Goal: Contribute content: Add original content to the website for others to see

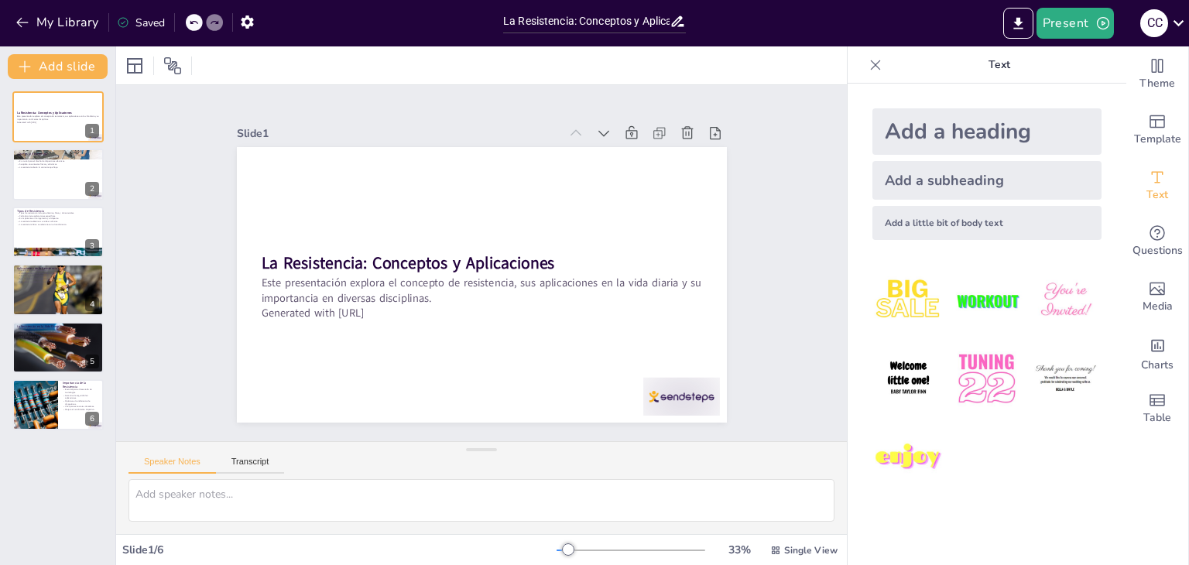
click at [623, 210] on div at bounding box center [482, 284] width 490 height 275
click at [867, 60] on icon at bounding box center [874, 64] width 15 height 15
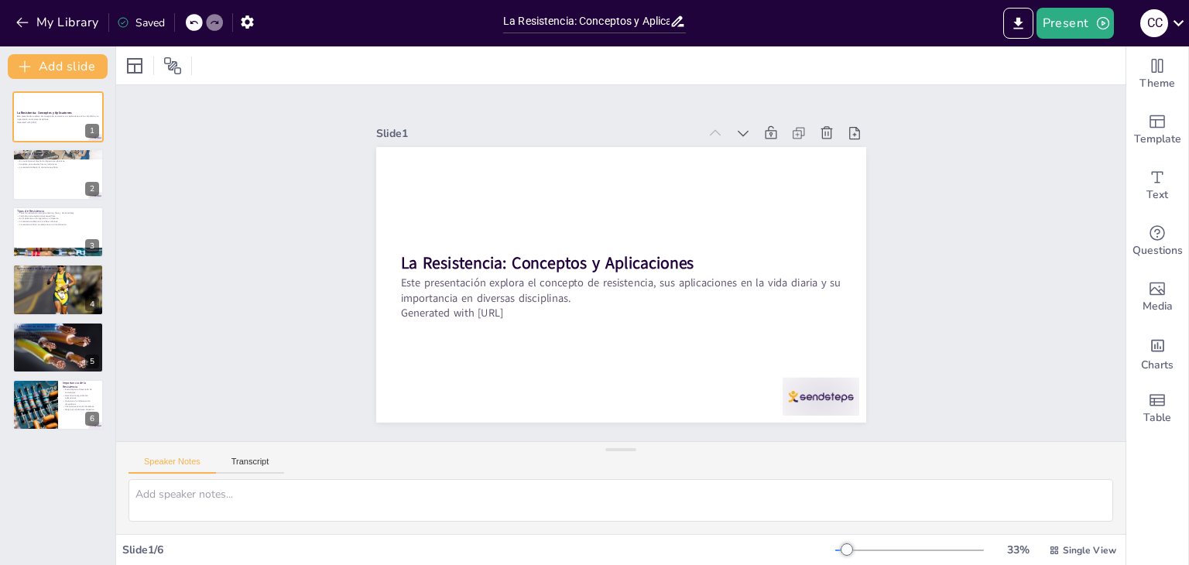
click at [959, 135] on div "Slide 1 La Resistencia: Conceptos y Aplicaciones Este presentación explora el c…" at bounding box center [620, 263] width 1009 height 356
click at [1092, 545] on span "Single View" at bounding box center [1088, 550] width 53 height 12
click at [1093, 552] on span "Single View" at bounding box center [1088, 550] width 53 height 12
click at [1080, 554] on span "Single View" at bounding box center [1088, 550] width 53 height 12
click at [1075, 517] on span "List View" at bounding box center [1060, 515] width 81 height 15
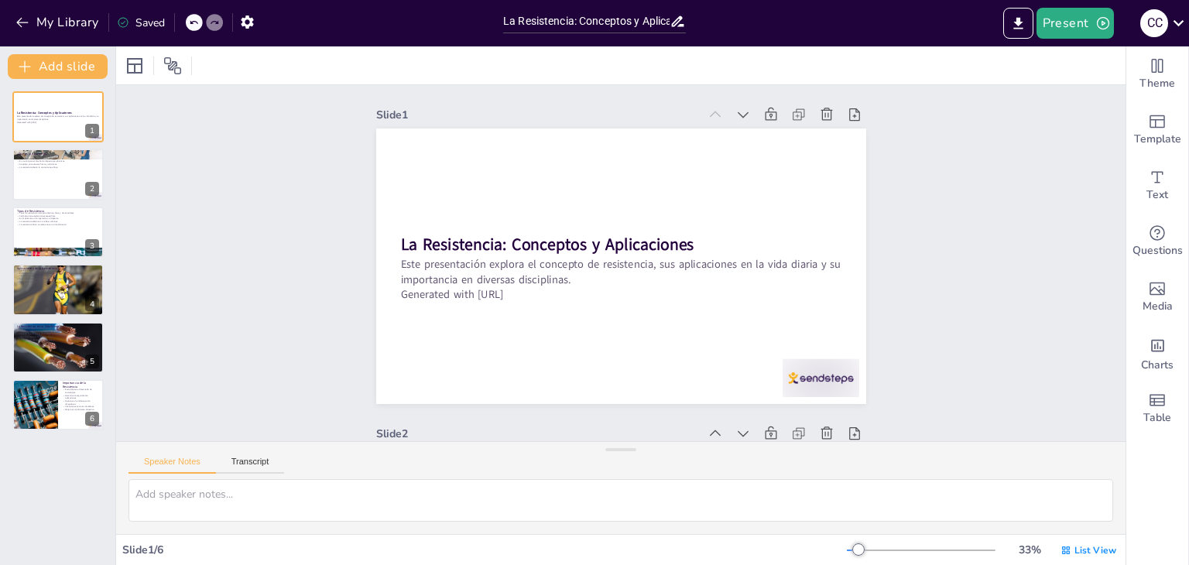
click at [1086, 557] on div "List View" at bounding box center [1088, 550] width 62 height 25
click at [1076, 478] on span "Single View" at bounding box center [1066, 484] width 70 height 15
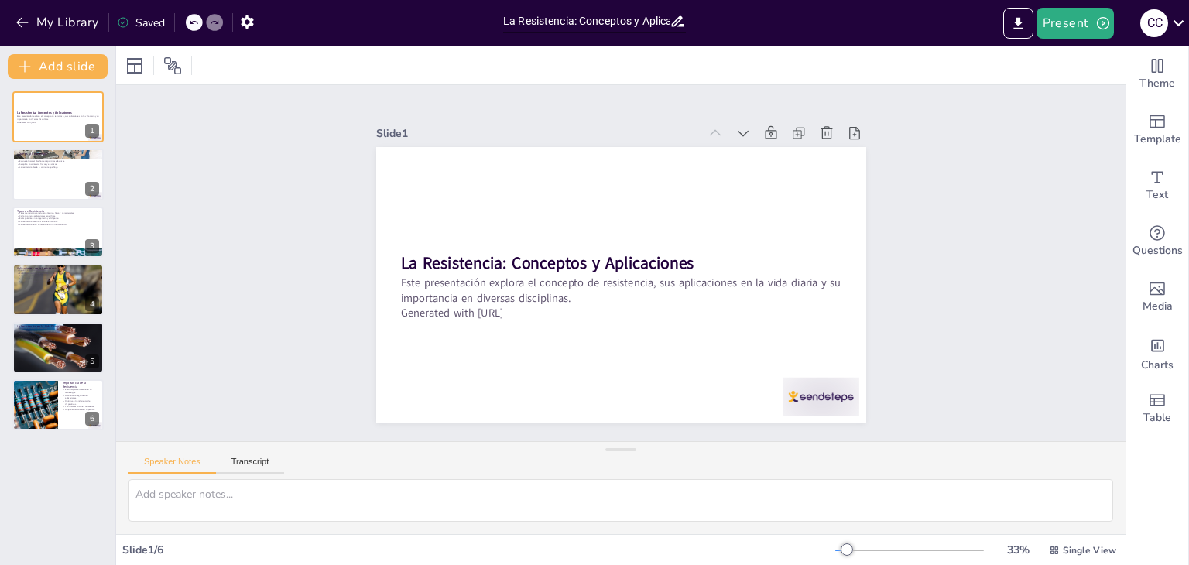
click at [1059, 347] on div "Slide 1 La Resistencia: Conceptos y Aplicaciones Este presentación explora el c…" at bounding box center [620, 263] width 1009 height 356
click at [738, 131] on icon at bounding box center [743, 134] width 11 height 6
click at [727, 124] on div "Slide 1 ¿Qué es la Resistencia? La resistencia se opone al flujo de corriente. …" at bounding box center [620, 263] width 1009 height 356
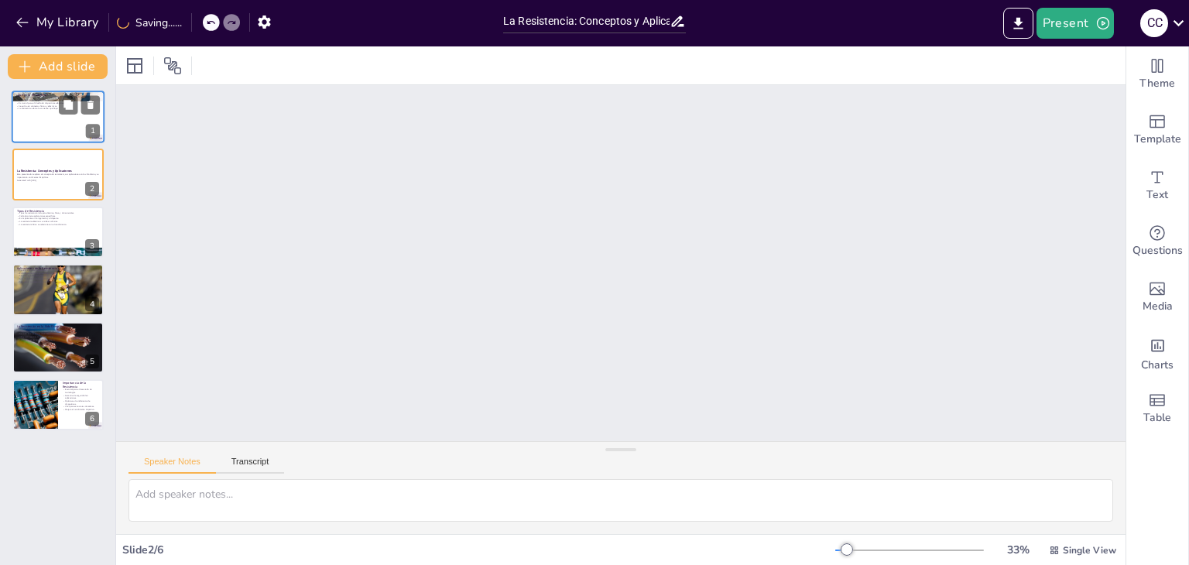
click at [51, 138] on div at bounding box center [58, 117] width 93 height 53
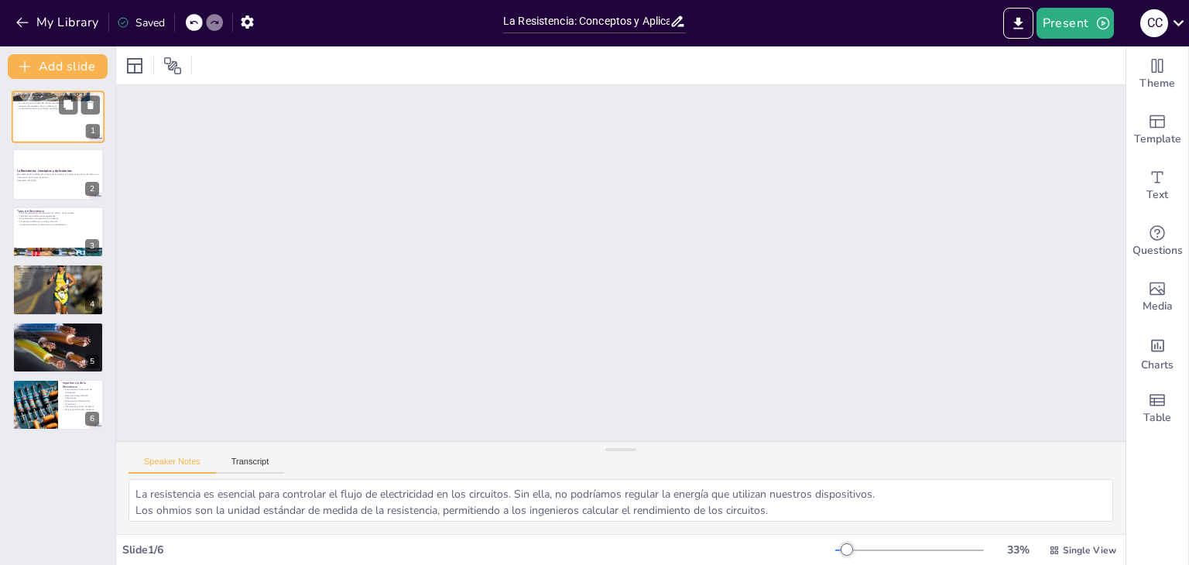
click at [30, 128] on div at bounding box center [58, 117] width 93 height 53
click at [50, 215] on p "Cada tipo tiene aplicaciones específicas." at bounding box center [58, 215] width 84 height 3
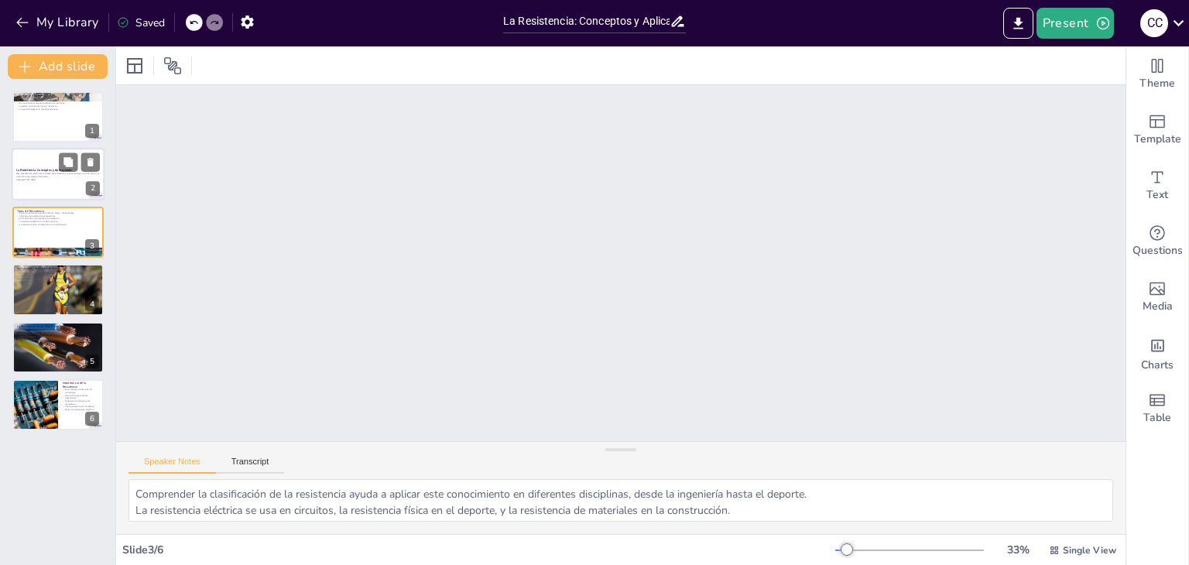
click at [40, 173] on p "Este presentación explora el concepto de resistencia, sus aplicaciones en la vi…" at bounding box center [58, 175] width 84 height 5
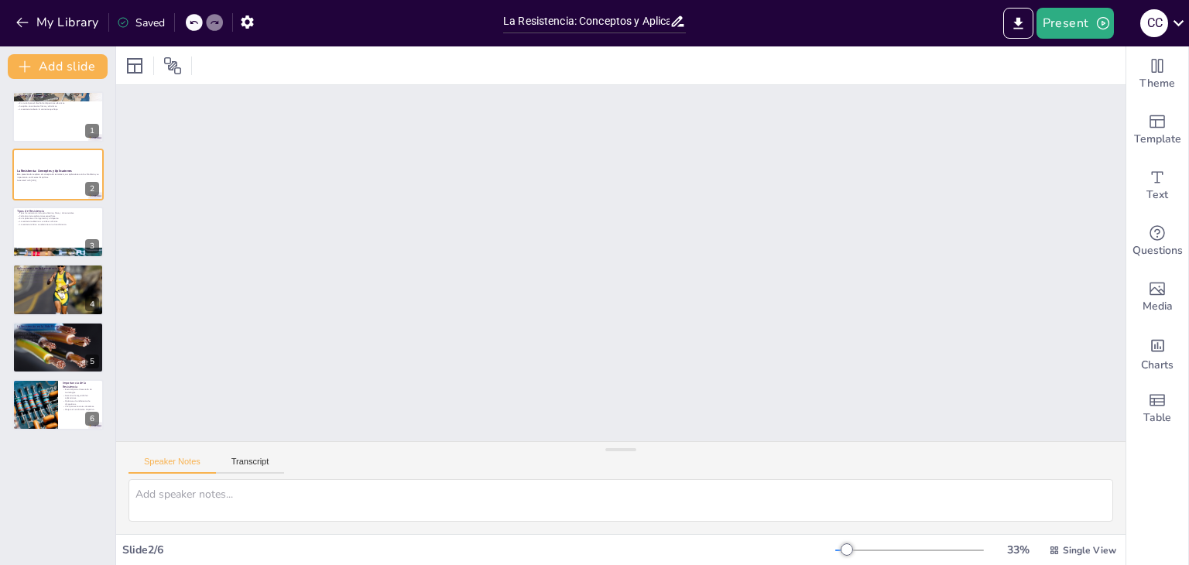
click at [15, 375] on div "¿Qué es la Resistencia? La resistencia se opone al flujo de corriente. La resis…" at bounding box center [57, 260] width 115 height 339
click at [43, 395] on div at bounding box center [35, 404] width 94 height 53
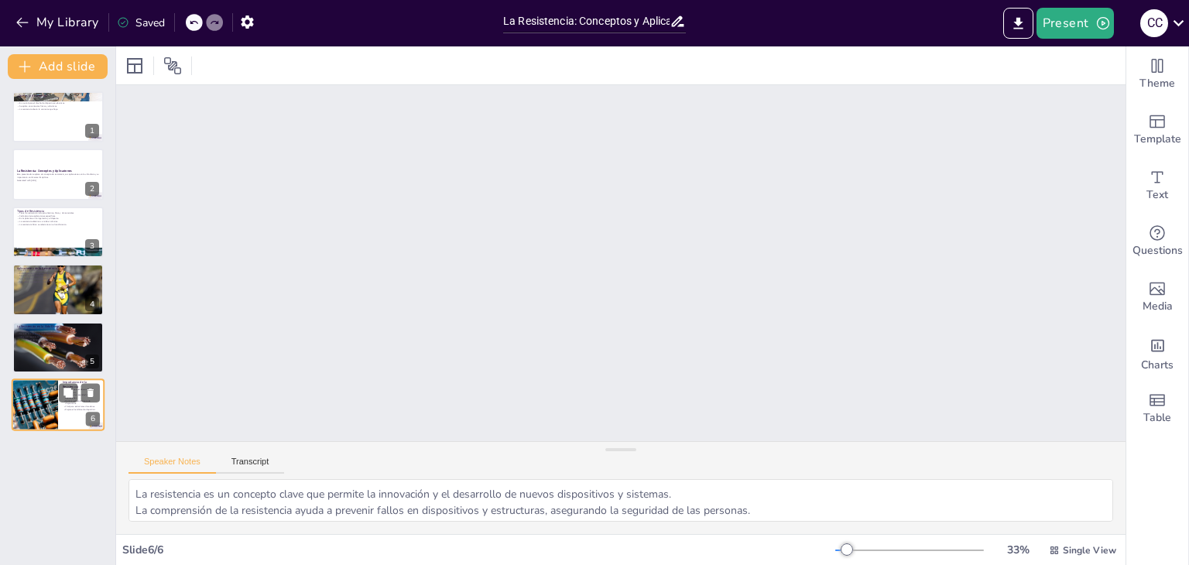
click at [42, 288] on div at bounding box center [57, 290] width 91 height 90
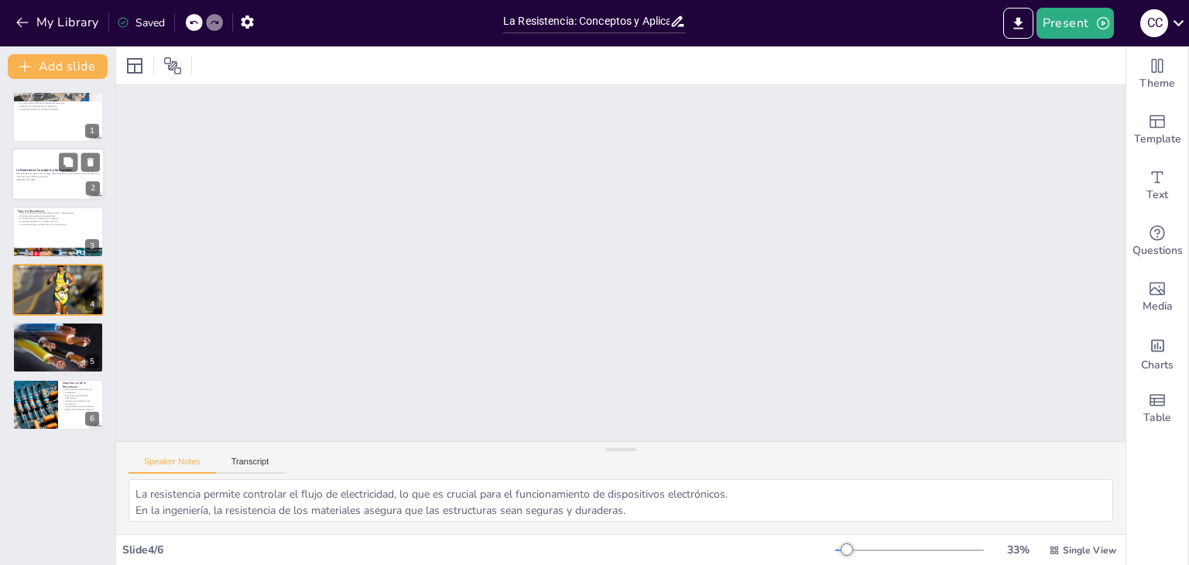
click at [58, 193] on div at bounding box center [58, 175] width 93 height 53
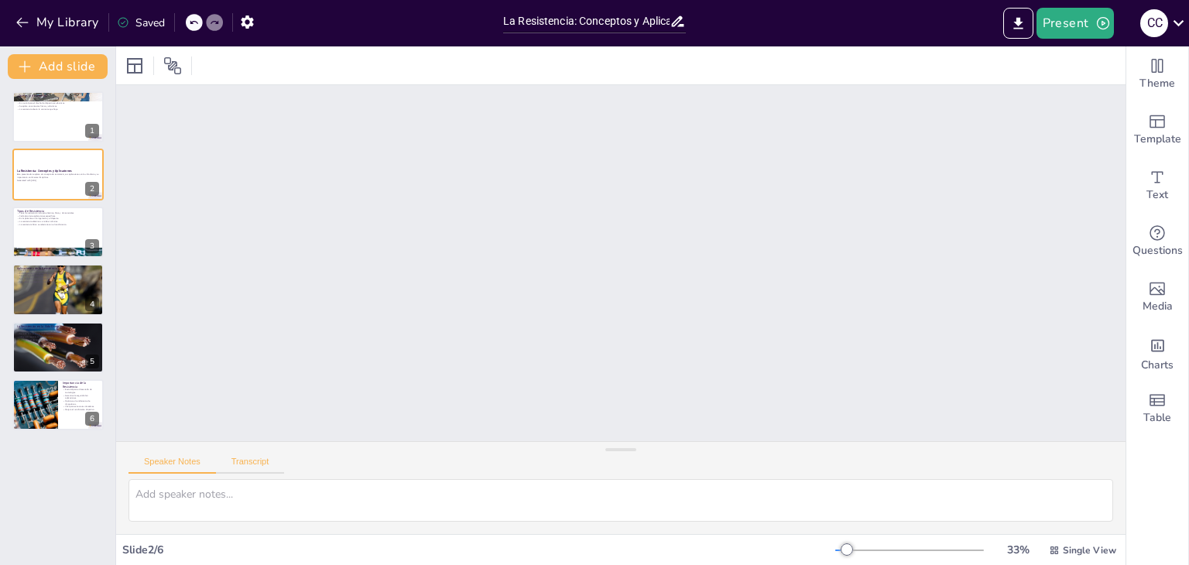
click at [234, 465] on button "Transcript" at bounding box center [250, 465] width 69 height 17
click at [188, 466] on button "Speaker Notes" at bounding box center [171, 465] width 87 height 17
click at [19, 149] on div "La Resistencia: Conceptos y Aplicaciones Este presentación explora el concepto …" at bounding box center [58, 175] width 93 height 53
click at [13, 118] on div at bounding box center [58, 117] width 93 height 53
type textarea "La resistencia es esencial para controlar el flujo de electricidad en los circu…"
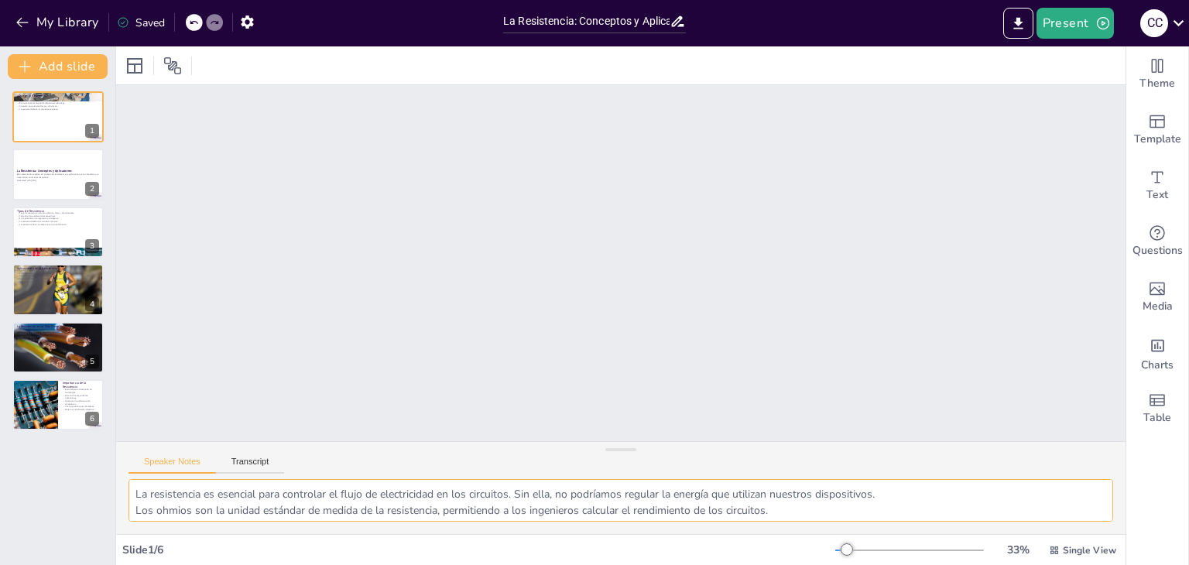
click at [166, 498] on textarea "La resistencia es esencial para controlar el flujo de electricidad en los circu…" at bounding box center [620, 500] width 984 height 43
click at [1005, 344] on div "Slide 1 ¿Qué es la Resistencia? La resistencia se opone al flujo de corriente. …" at bounding box center [620, 263] width 1009 height 356
click at [932, 556] on div "33 % Single View" at bounding box center [977, 550] width 284 height 25
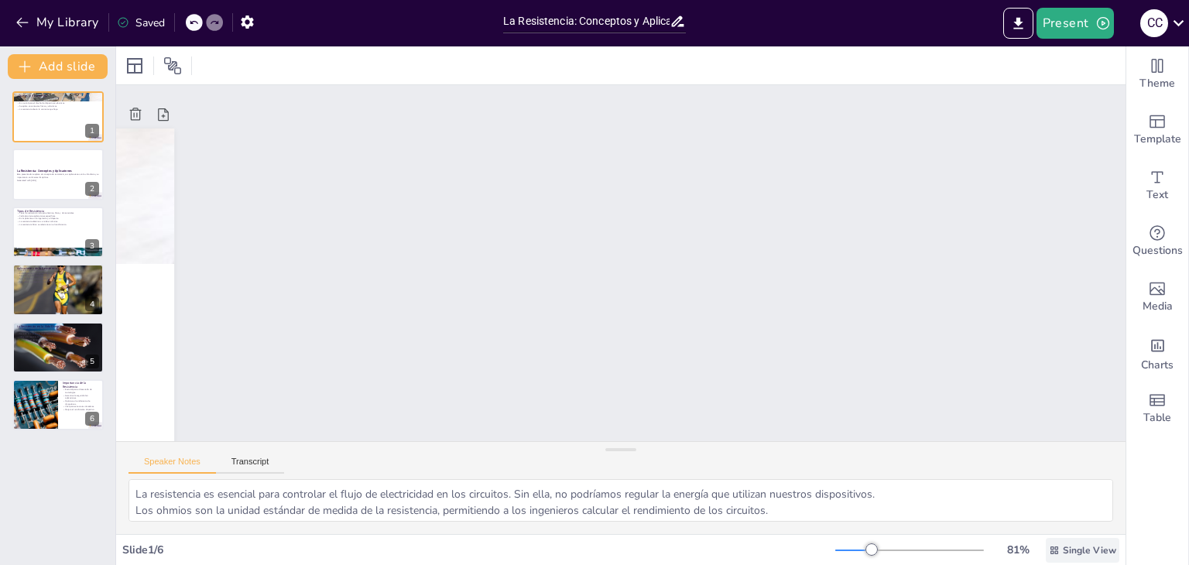
click at [1066, 551] on span "Single View" at bounding box center [1088, 550] width 53 height 12
click at [1072, 491] on span "Single View" at bounding box center [1055, 484] width 70 height 15
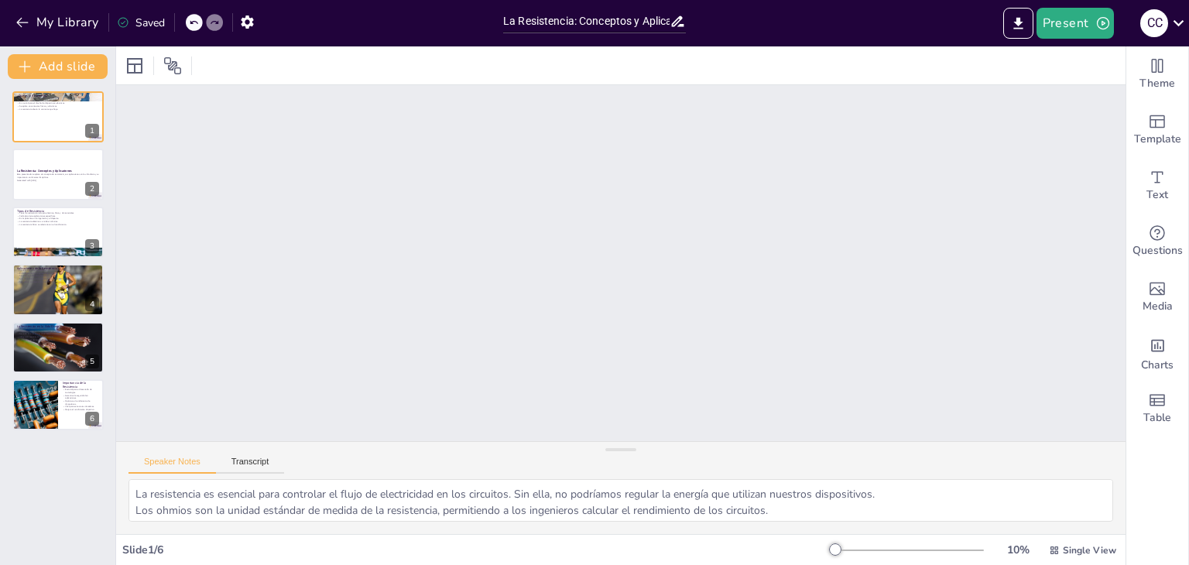
click at [116, 440] on div "Slide 1 ¿Qué es la Resistencia? La resistencia se opone al flujo de corriente. …" at bounding box center [620, 263] width 1009 height 356
click at [116, 426] on div "Slide 1 ¿Qué es la Resistencia? La resistencia se opone al flujo de corriente. …" at bounding box center [620, 263] width 1009 height 356
click at [60, 106] on button at bounding box center [68, 104] width 19 height 19
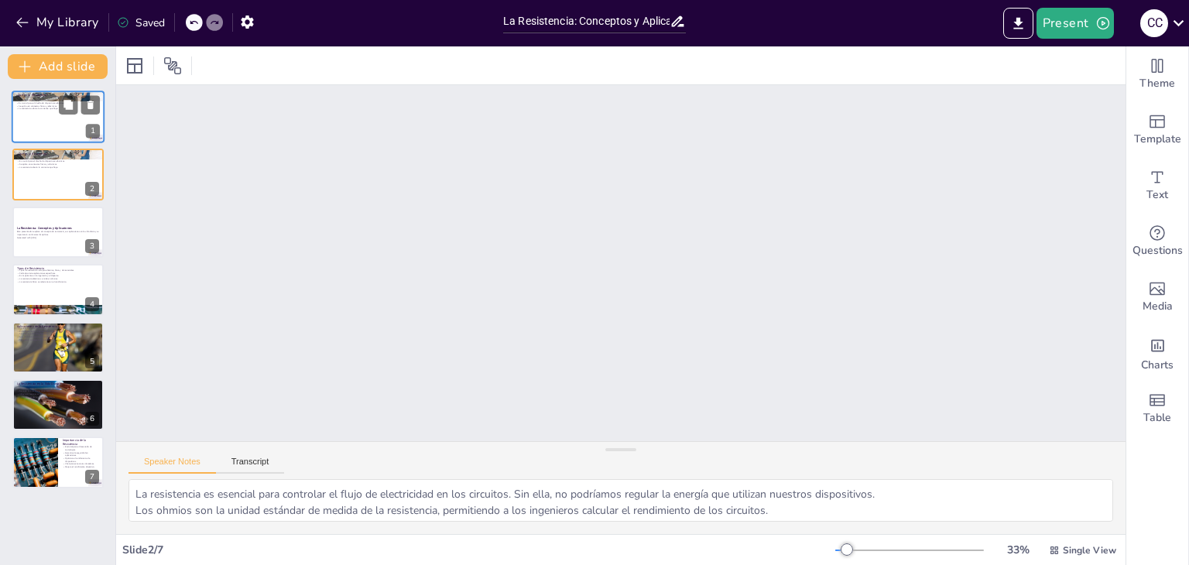
click at [41, 115] on div at bounding box center [58, 117] width 93 height 53
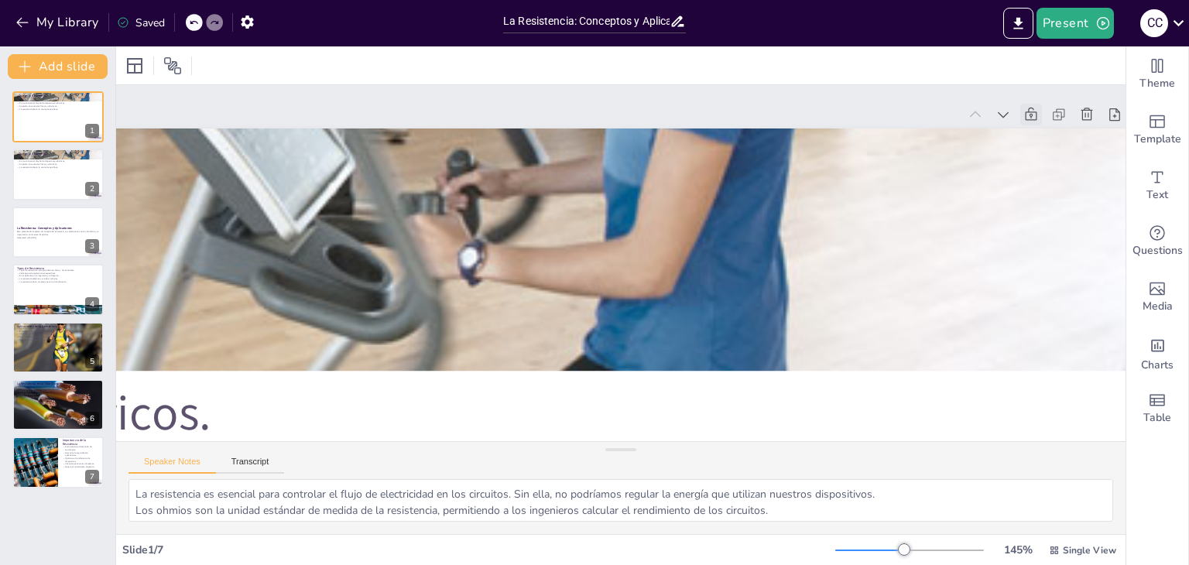
click at [1031, 115] on icon at bounding box center [1031, 114] width 12 height 13
click at [1031, 109] on icon at bounding box center [1030, 114] width 15 height 15
click at [1000, 118] on icon at bounding box center [1002, 114] width 15 height 15
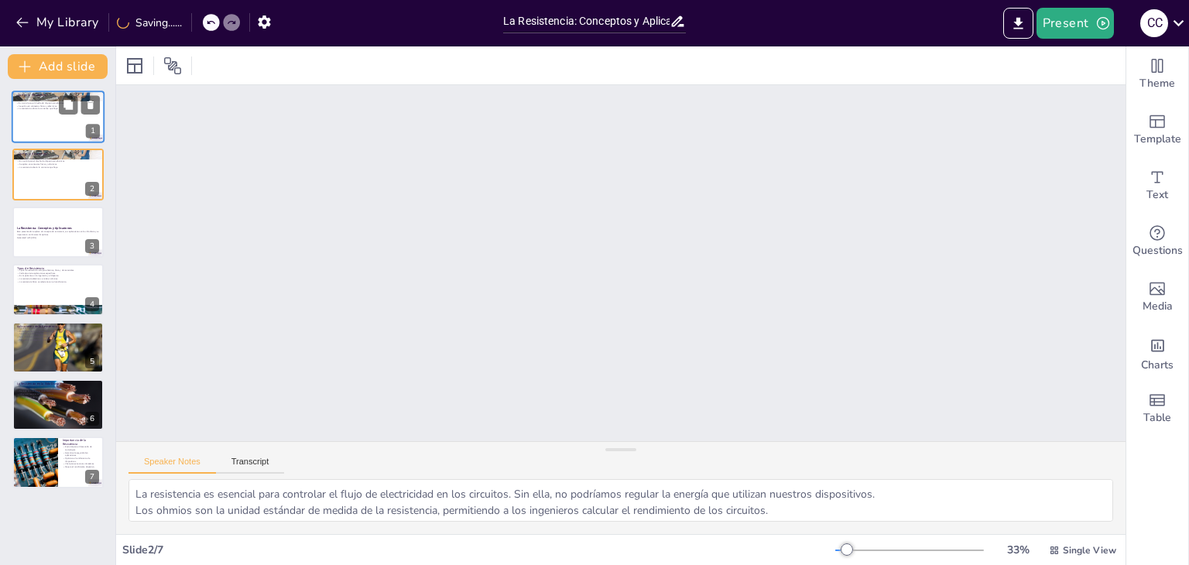
click at [39, 114] on div at bounding box center [58, 117] width 93 height 53
click at [30, 108] on p "La resistencia afecta la corriente que fluye." at bounding box center [58, 109] width 84 height 3
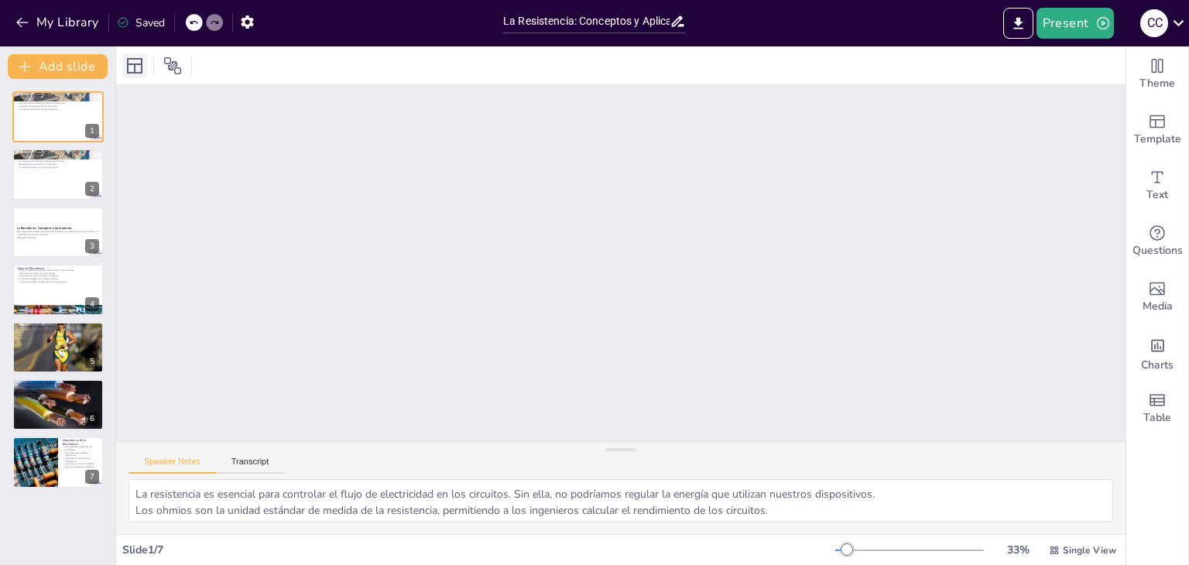
click at [125, 60] on icon at bounding box center [134, 65] width 19 height 19
click at [136, 70] on icon at bounding box center [134, 65] width 19 height 19
click at [162, 73] on div at bounding box center [172, 65] width 25 height 25
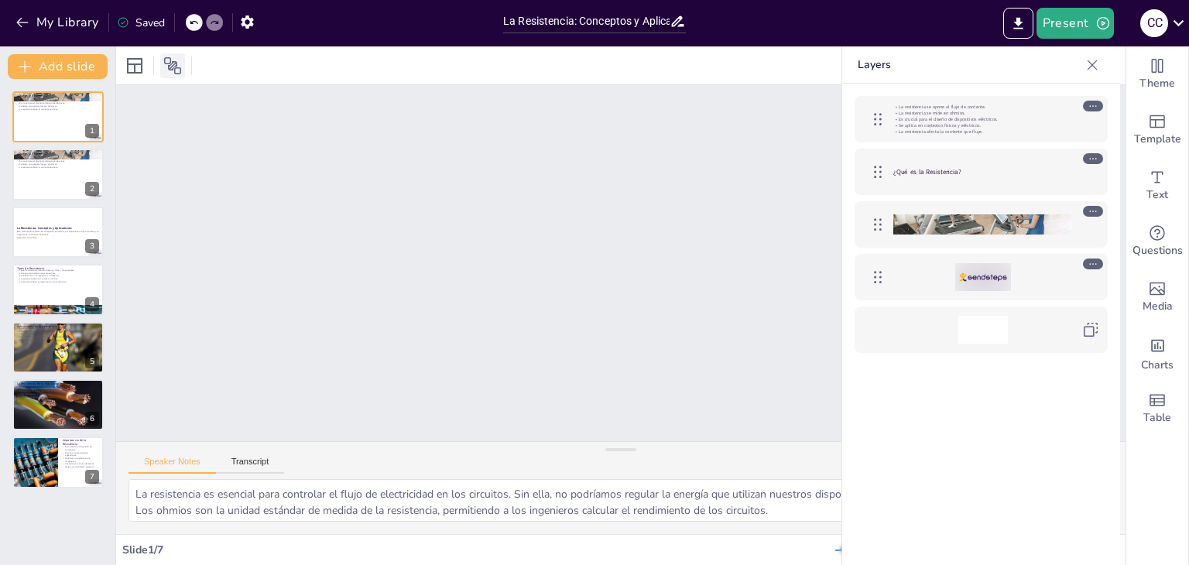
click at [145, 63] on div at bounding box center [134, 65] width 25 height 25
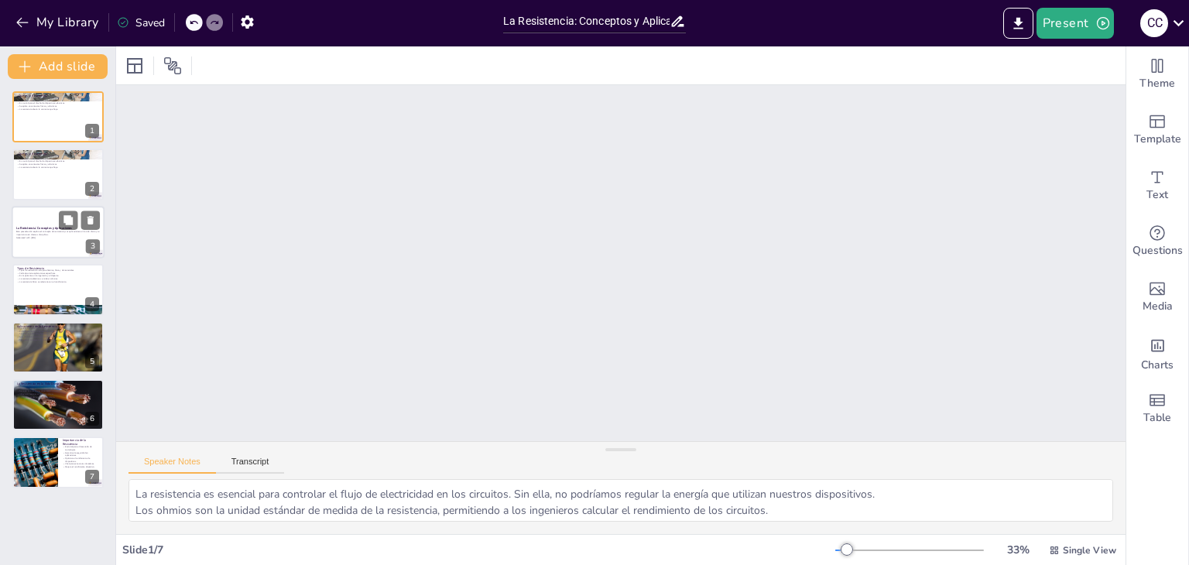
click at [43, 236] on p "Generated with [URL]" at bounding box center [58, 237] width 84 height 3
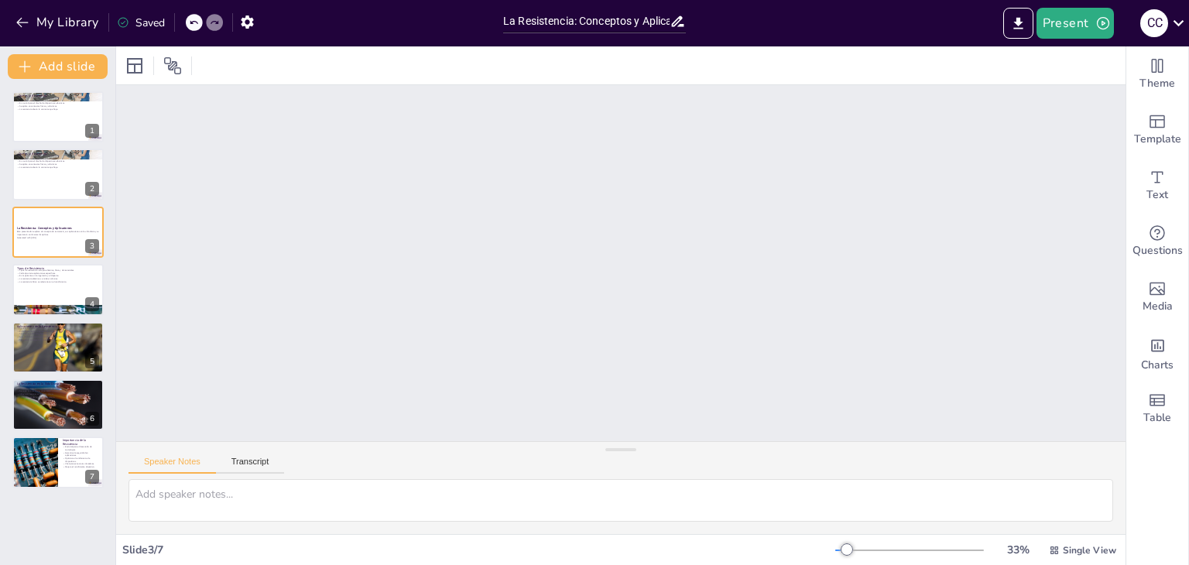
click at [193, 22] on icon at bounding box center [194, 23] width 8 height 4
click at [32, 125] on div at bounding box center [58, 117] width 93 height 53
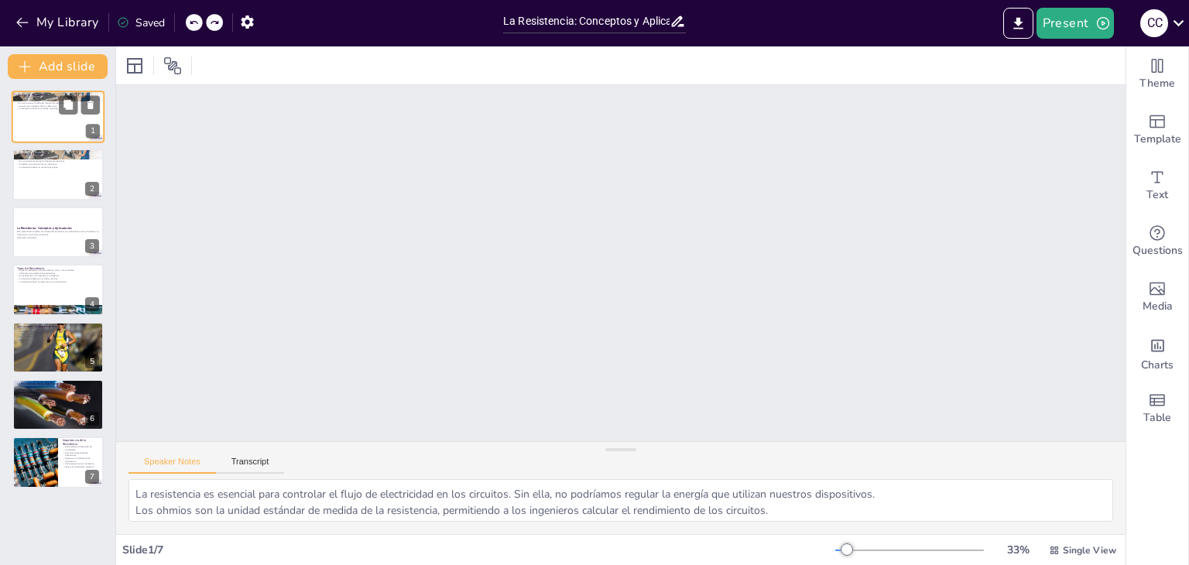
click at [192, 22] on icon at bounding box center [194, 23] width 8 height 4
type textarea "La resistencia es esencial para controlar el flujo de electricidad en los circu…"
click at [195, 22] on icon at bounding box center [193, 22] width 9 height 9
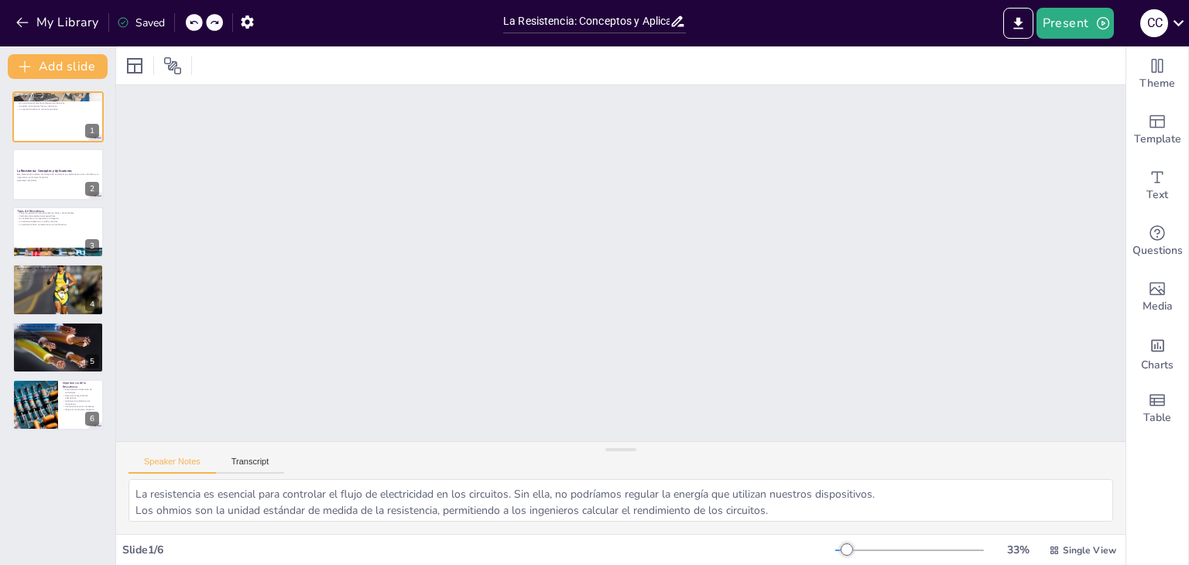
click at [194, 22] on icon at bounding box center [193, 22] width 9 height 9
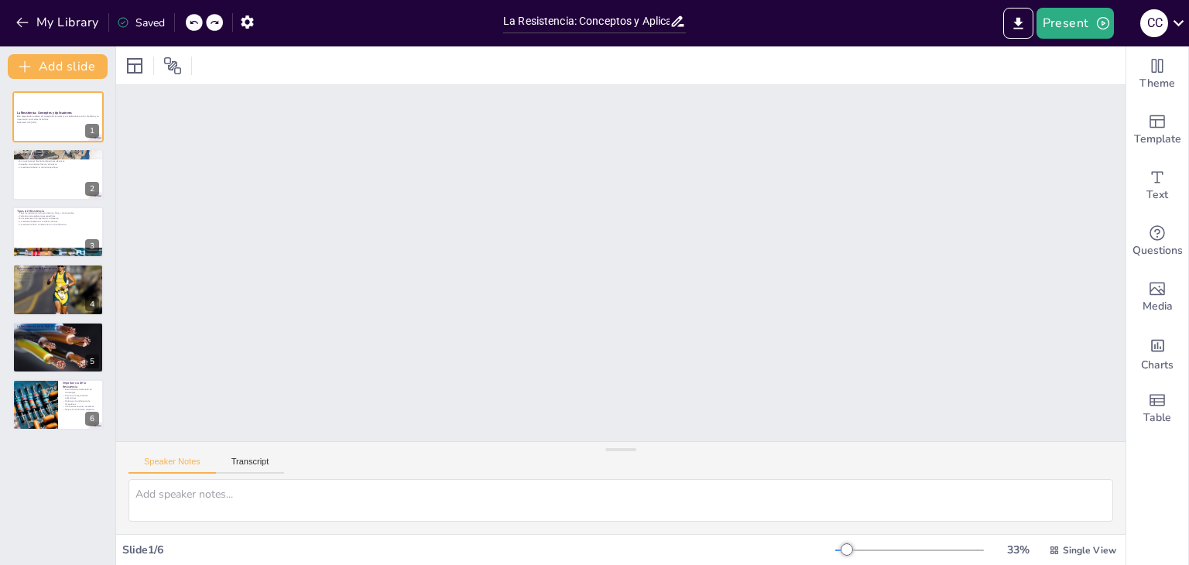
click at [193, 20] on icon at bounding box center [193, 22] width 9 height 9
click at [193, 22] on icon at bounding box center [193, 22] width 9 height 9
click at [194, 22] on icon at bounding box center [193, 22] width 9 height 9
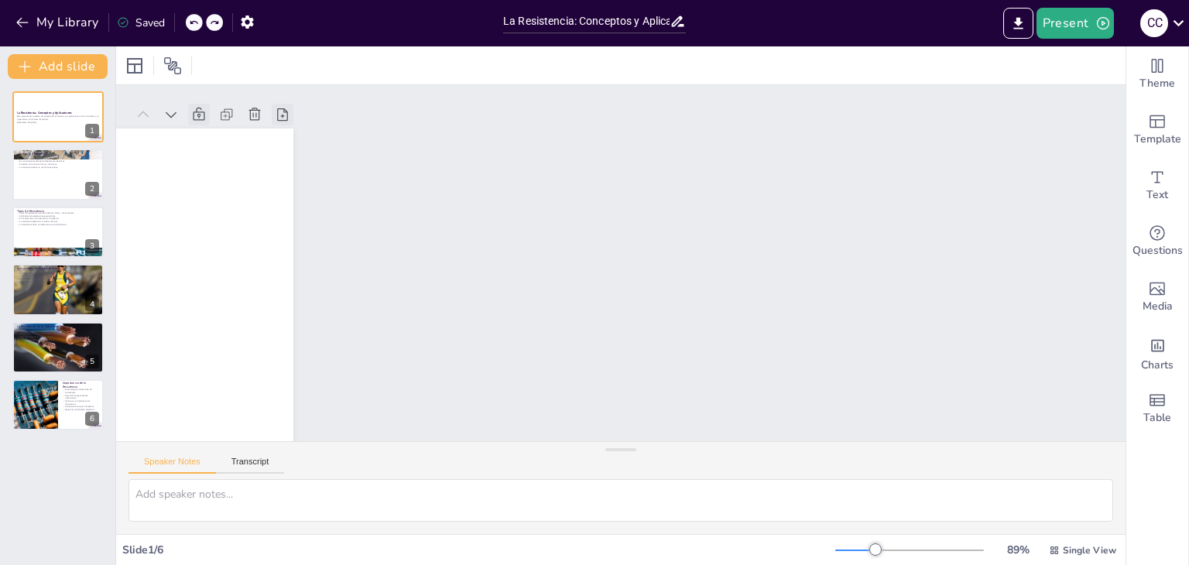
click at [279, 115] on icon at bounding box center [282, 114] width 15 height 15
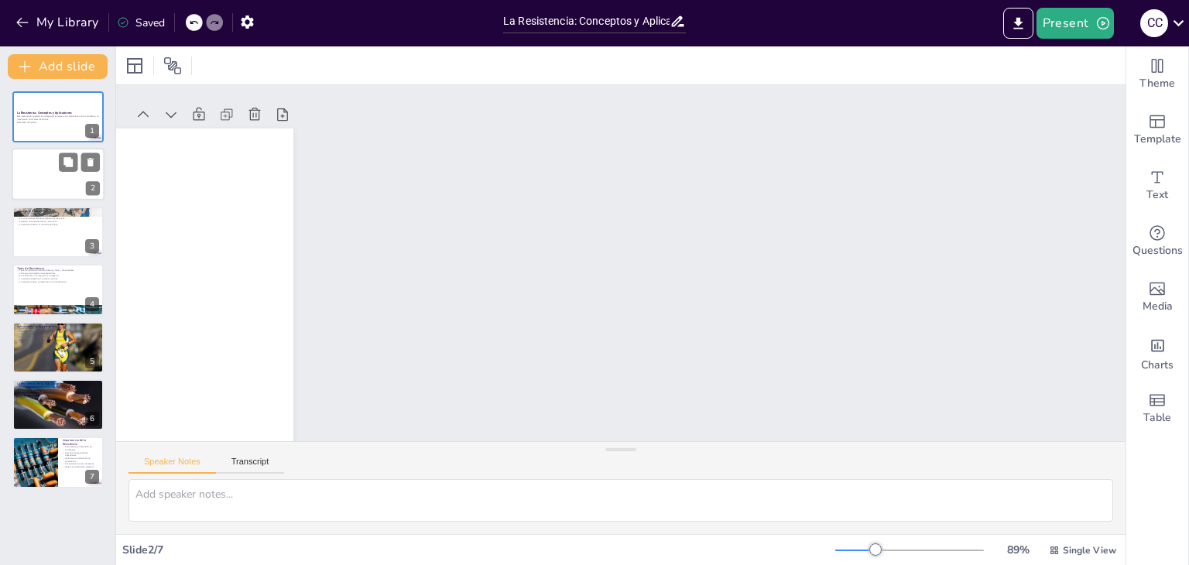
click at [33, 156] on div at bounding box center [58, 175] width 93 height 53
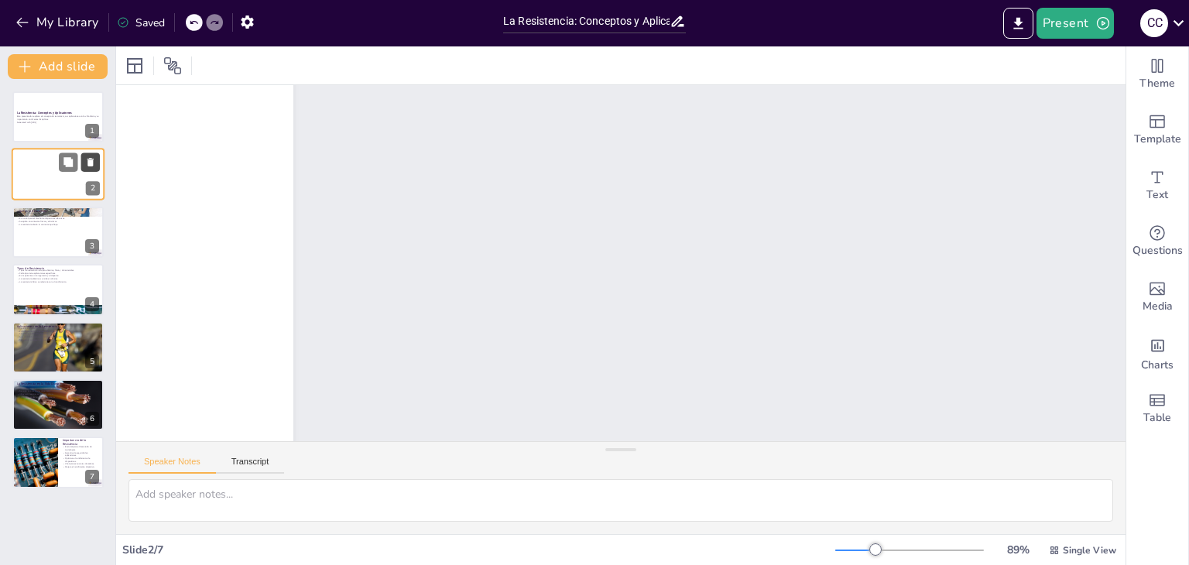
click at [91, 163] on icon at bounding box center [90, 163] width 6 height 9
type textarea "La resistencia es esencial para controlar el flujo de electricidad en los circu…"
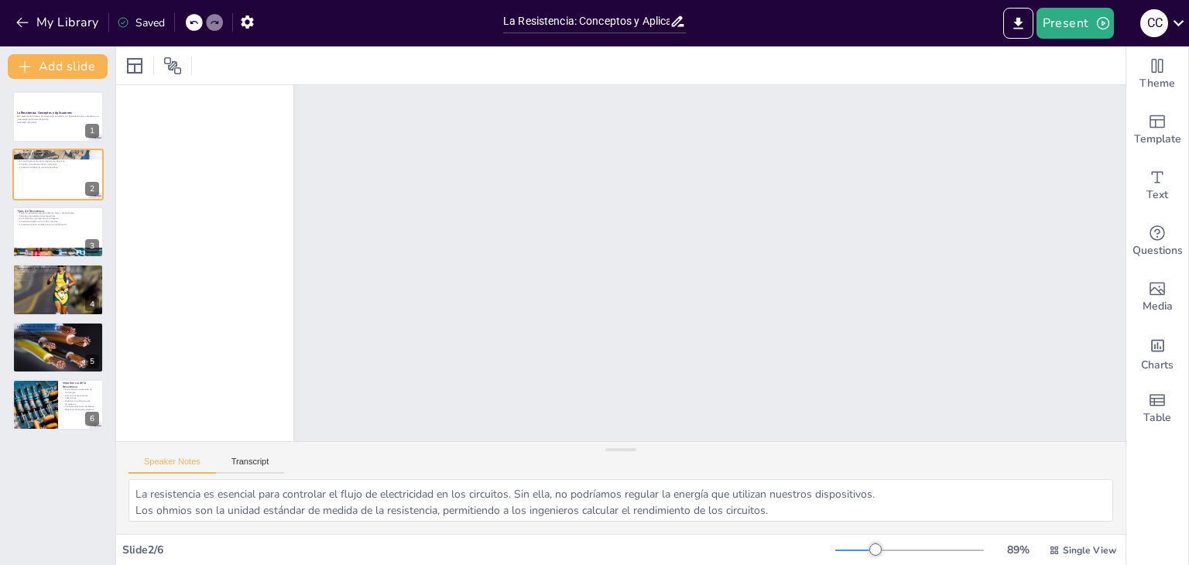
click at [195, 19] on div "My Library Saved" at bounding box center [131, 22] width 262 height 28
click at [195, 16] on div "My Library Saving......" at bounding box center [139, 22] width 279 height 28
click at [196, 19] on div "My Library Saving......" at bounding box center [139, 22] width 279 height 28
click at [192, 21] on icon at bounding box center [193, 22] width 9 height 9
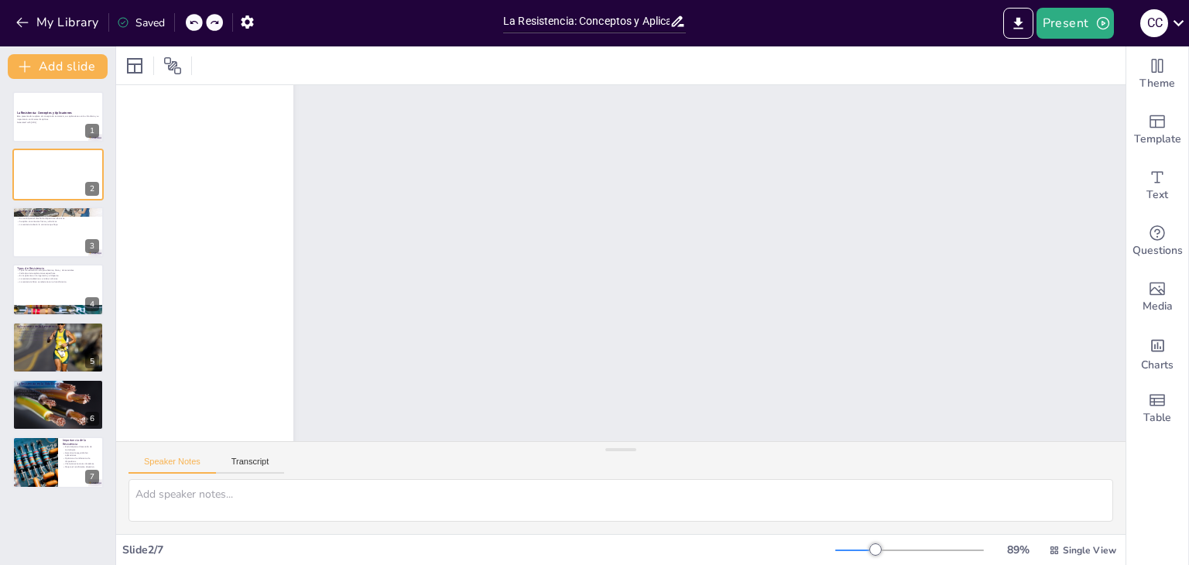
click at [194, 22] on icon at bounding box center [193, 22] width 9 height 9
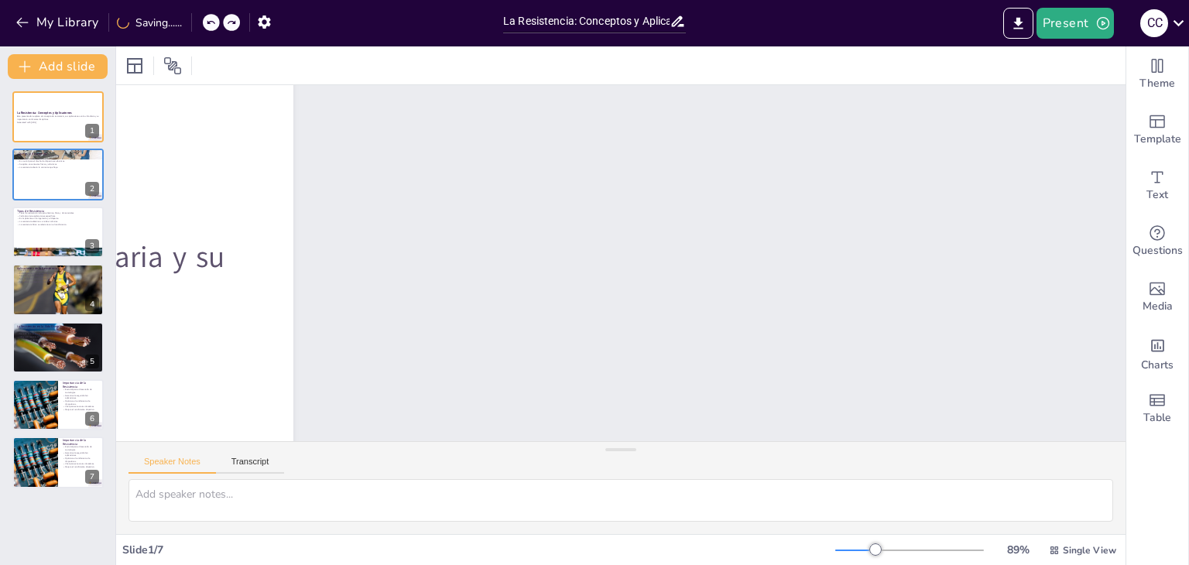
click at [192, 22] on div at bounding box center [191, 22] width 1 height 19
click at [194, 22] on icon at bounding box center [193, 22] width 9 height 9
click at [195, 20] on icon at bounding box center [193, 22] width 9 height 9
click at [191, 22] on icon at bounding box center [194, 23] width 8 height 4
click at [193, 19] on icon at bounding box center [193, 22] width 9 height 9
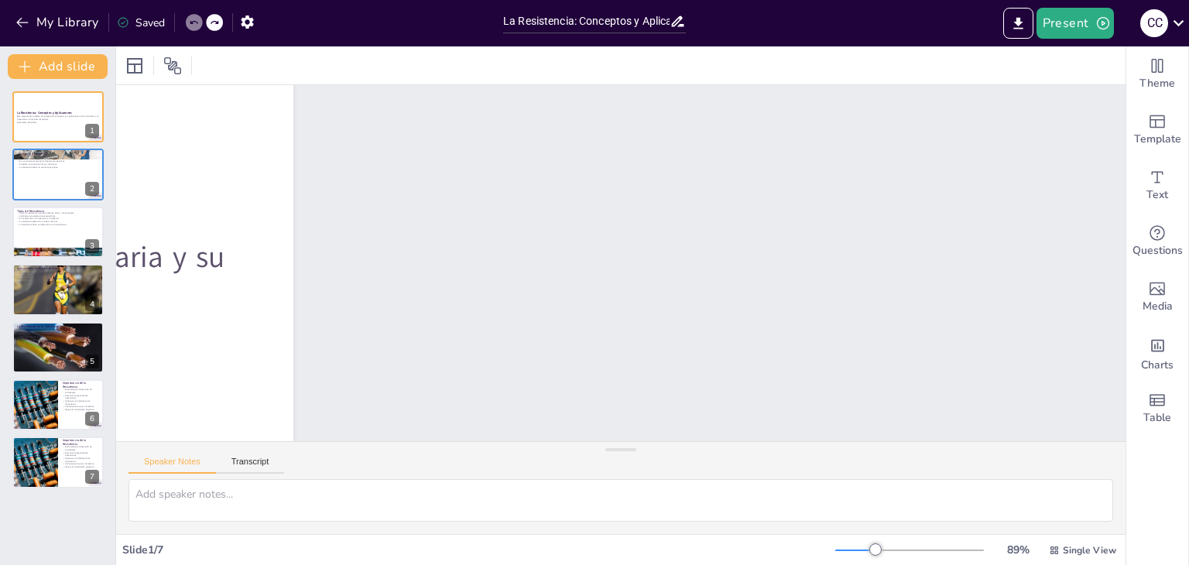
click at [192, 20] on icon at bounding box center [193, 22] width 9 height 9
click at [191, 22] on icon at bounding box center [194, 23] width 8 height 4
click at [193, 19] on icon at bounding box center [193, 22] width 9 height 9
click at [193, 20] on icon at bounding box center [193, 22] width 9 height 9
click at [57, 422] on div at bounding box center [35, 404] width 94 height 53
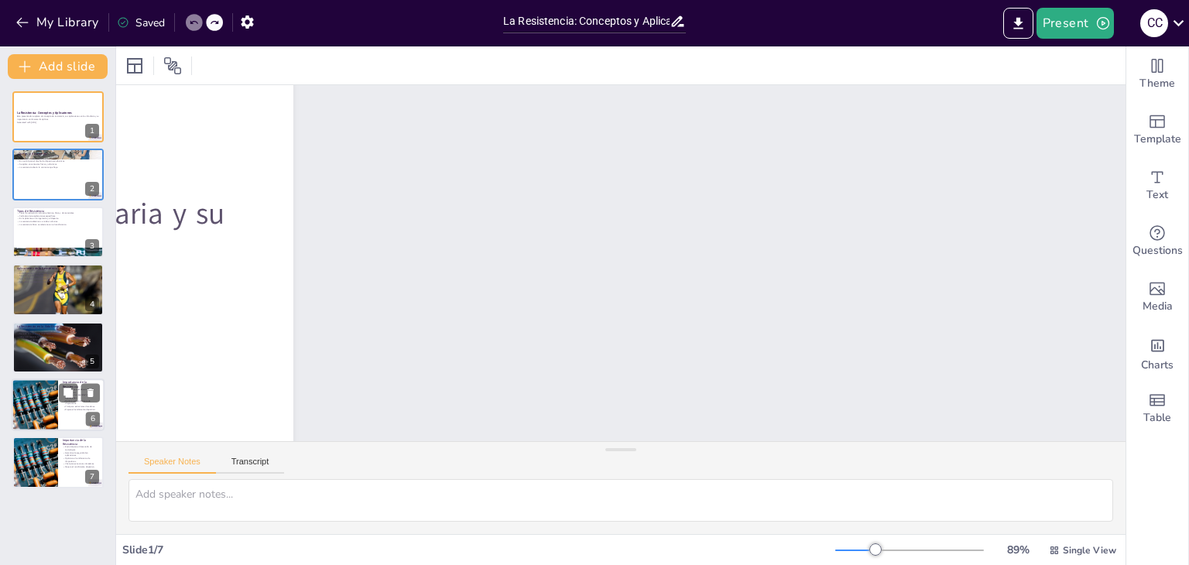
type textarea "La resistencia es un concepto clave que permite la innovación y el desarrollo d…"
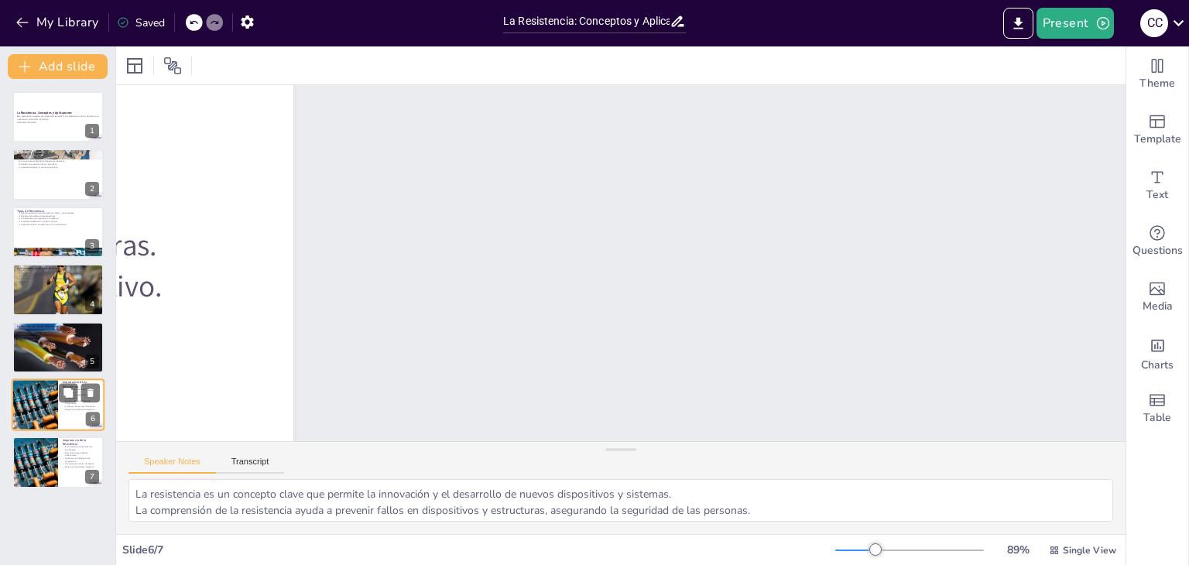
scroll to position [0, 0]
click at [70, 455] on button at bounding box center [68, 450] width 19 height 19
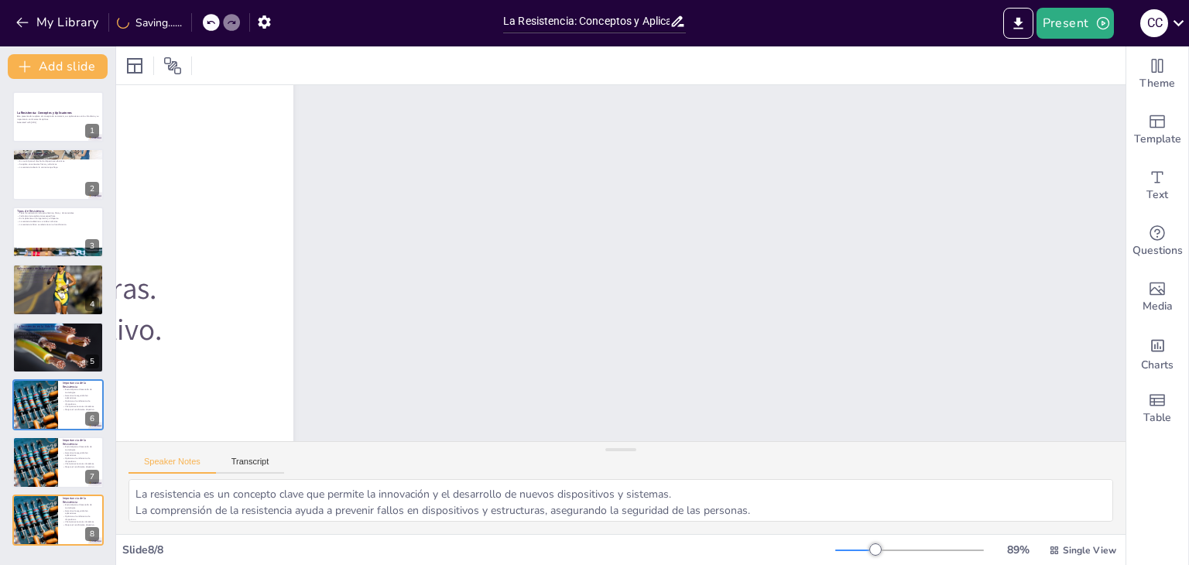
click at [50, 148] on div "La Resistencia: Conceptos y Aplicaciones Este presentación explora el concepto …" at bounding box center [57, 318] width 115 height 454
click at [1155, 136] on span "Template" at bounding box center [1157, 139] width 47 height 17
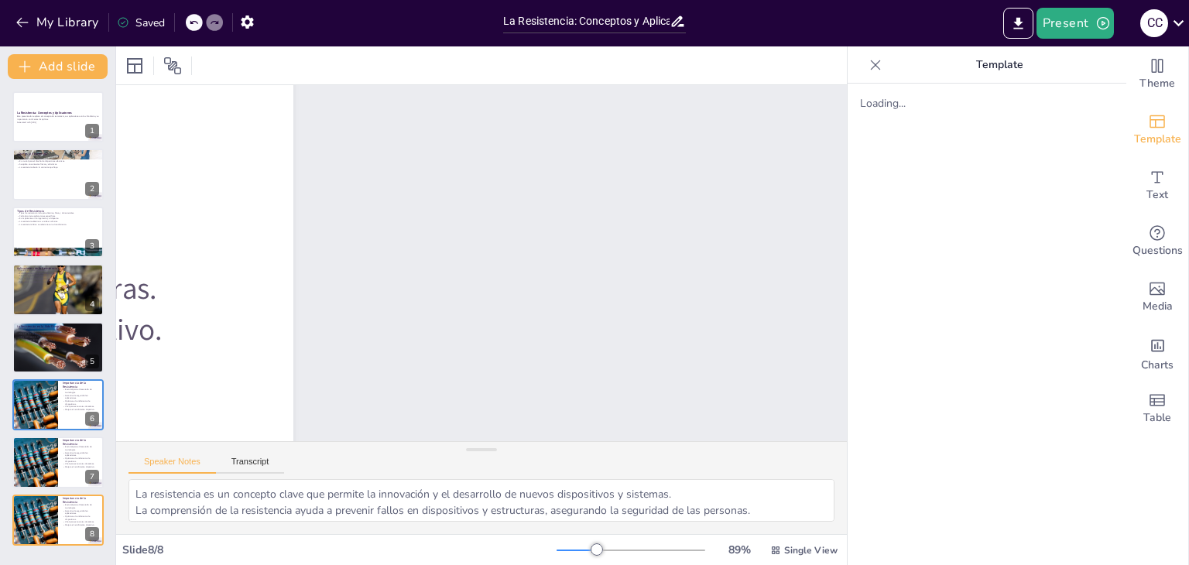
click at [1158, 144] on span "Template" at bounding box center [1157, 139] width 47 height 17
click at [1147, 67] on icon "Change the overall theme" at bounding box center [1156, 65] width 19 height 19
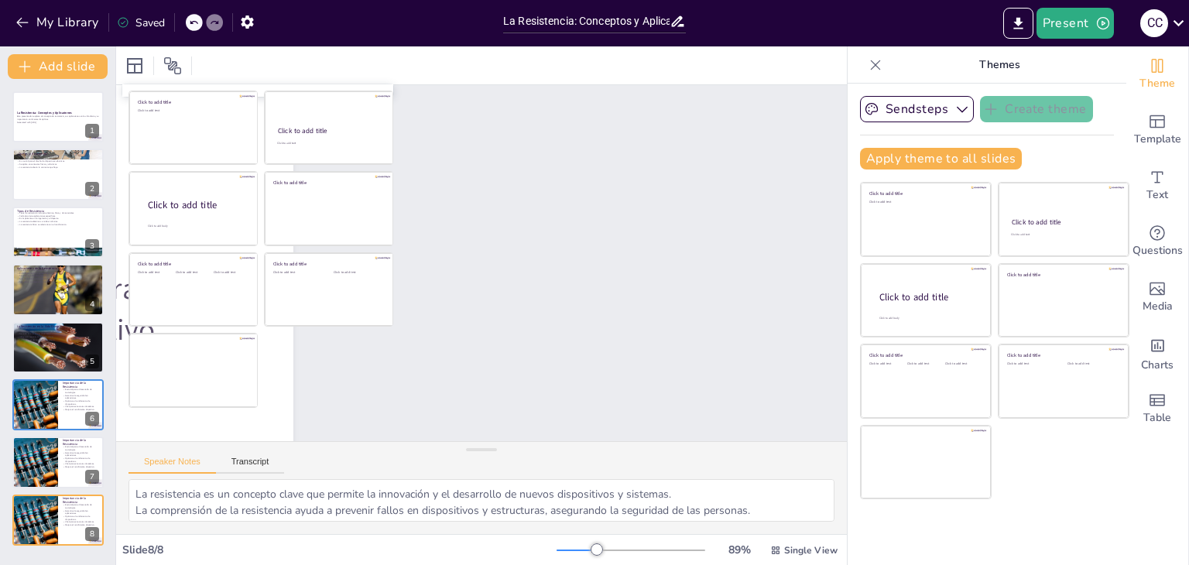
click at [1152, 83] on span "Theme" at bounding box center [1157, 83] width 36 height 17
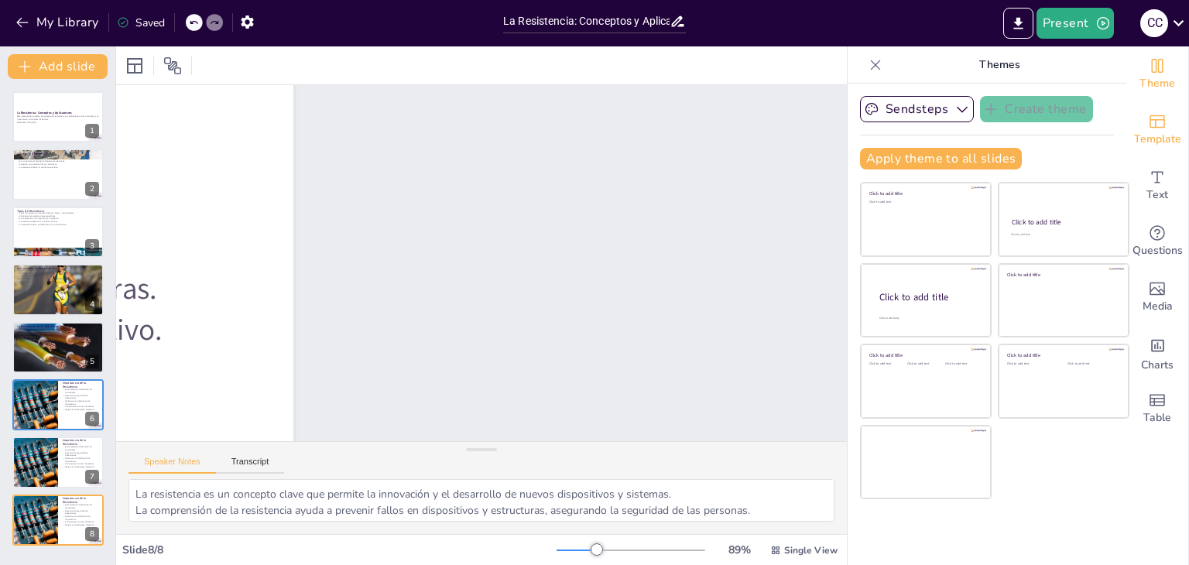
click at [1147, 112] on icon "Add ready made slides" at bounding box center [1156, 121] width 19 height 19
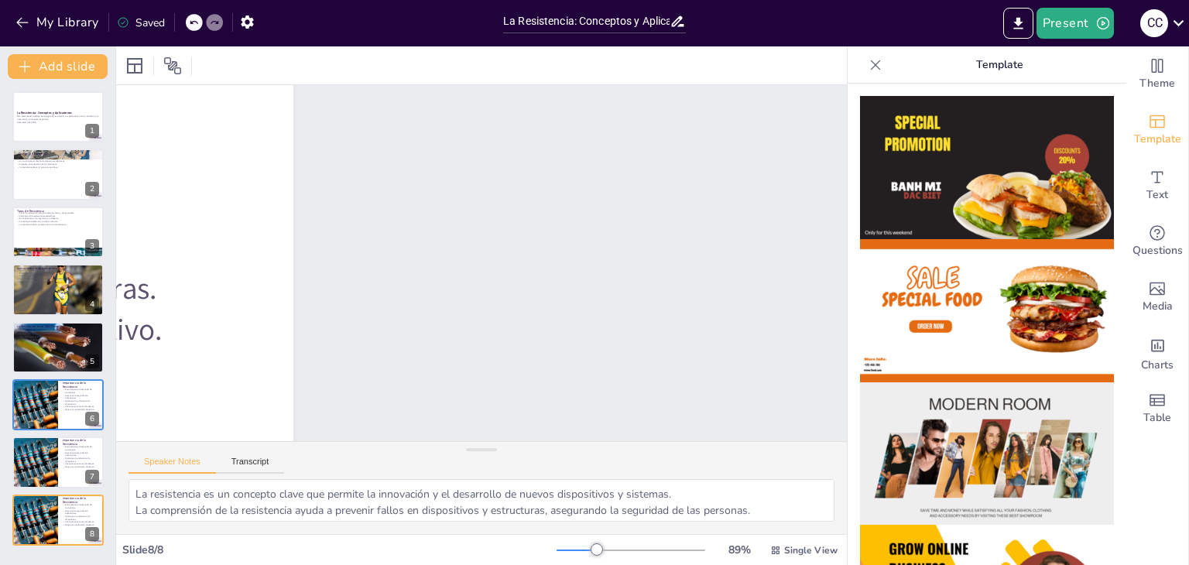
click at [67, 136] on div at bounding box center [57, 116] width 91 height 51
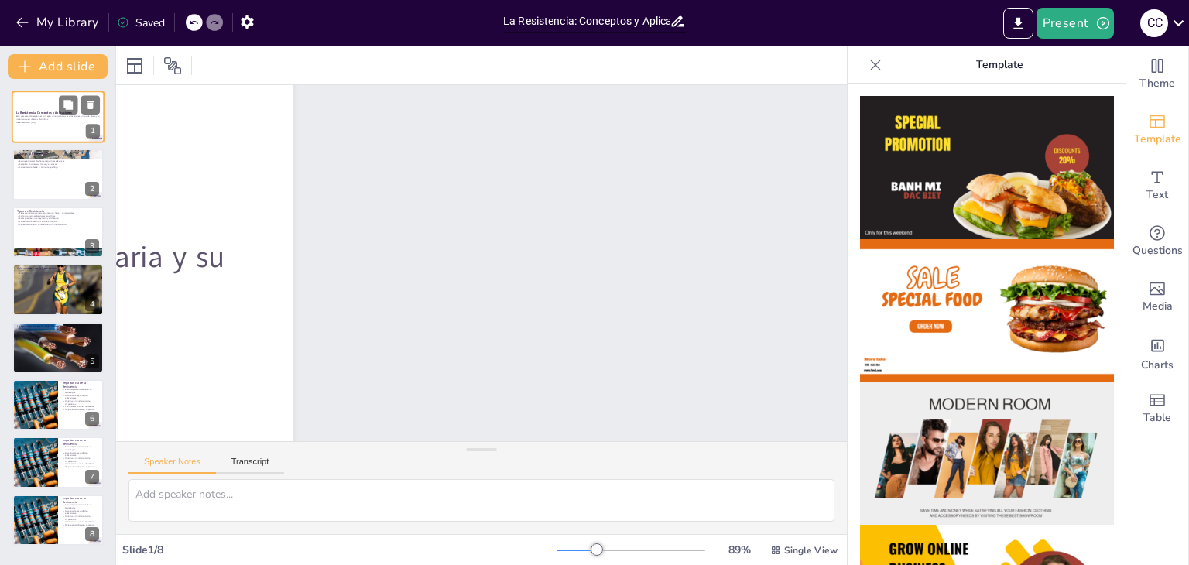
scroll to position [0, 0]
click at [145, 60] on div at bounding box center [134, 65] width 25 height 25
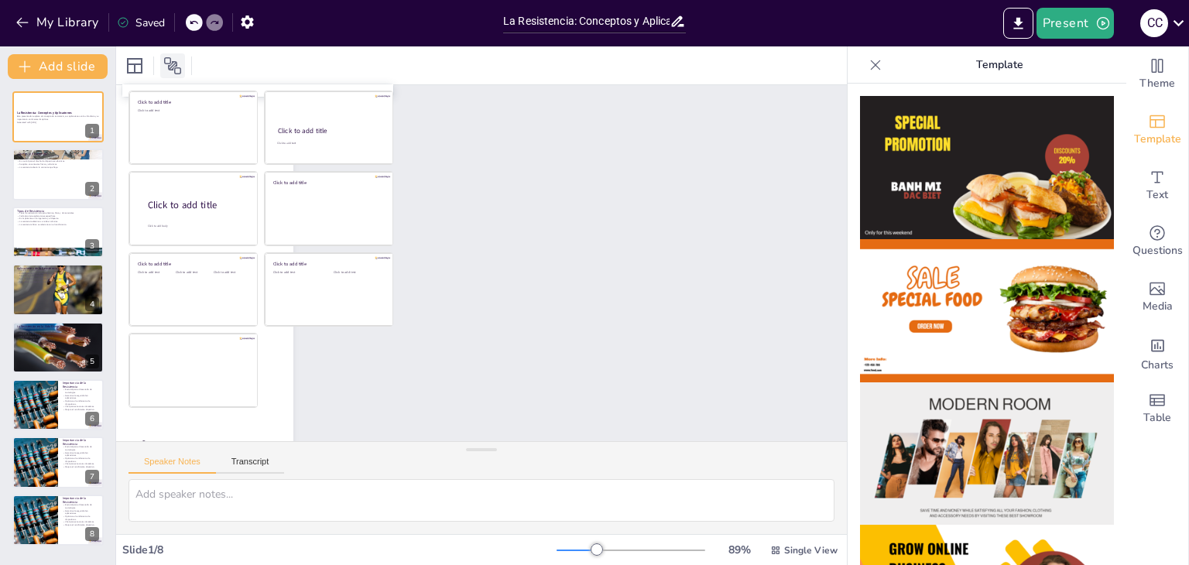
click at [169, 53] on div at bounding box center [172, 65] width 25 height 25
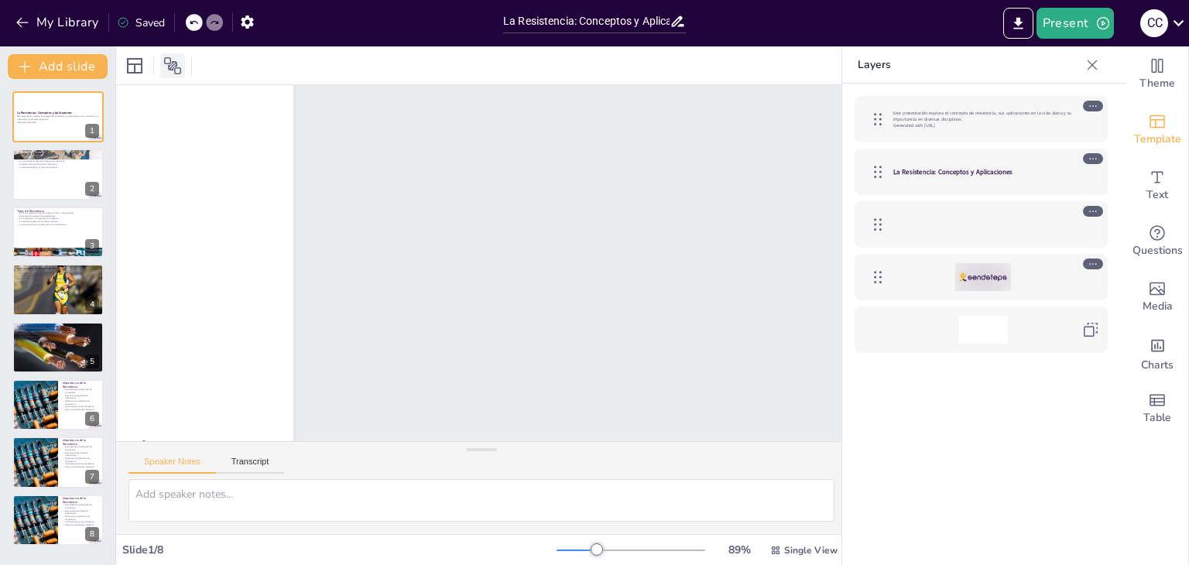
click at [180, 64] on icon at bounding box center [172, 65] width 19 height 19
click at [1156, 68] on div "Theme" at bounding box center [1157, 74] width 62 height 56
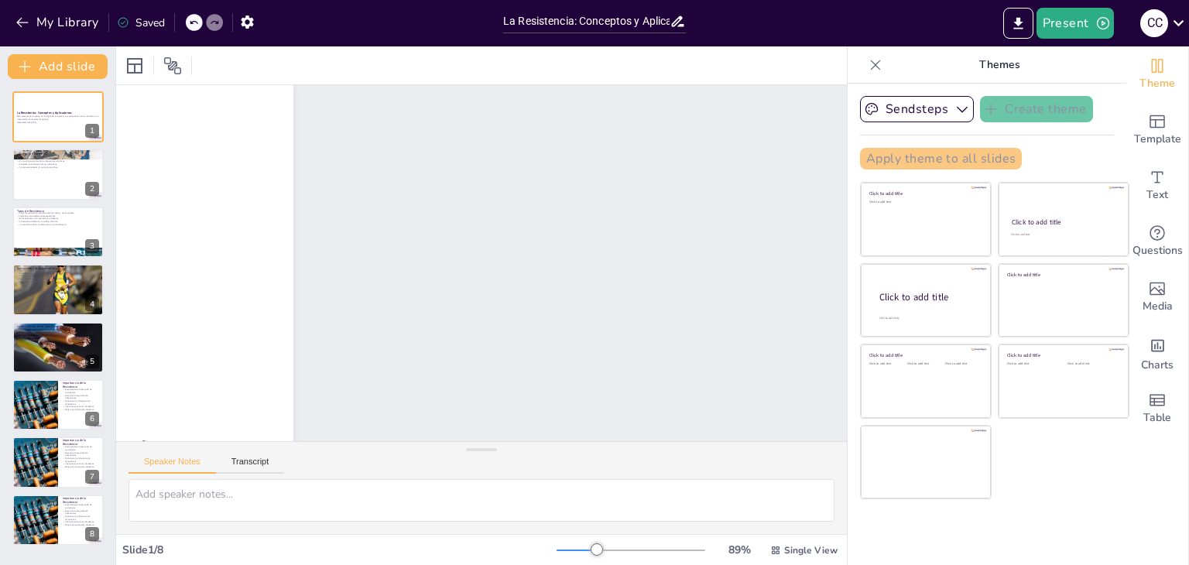
click at [1099, 60] on div "Themes" at bounding box center [986, 64] width 279 height 37
click at [1088, 20] on button "Present" at bounding box center [1074, 23] width 77 height 31
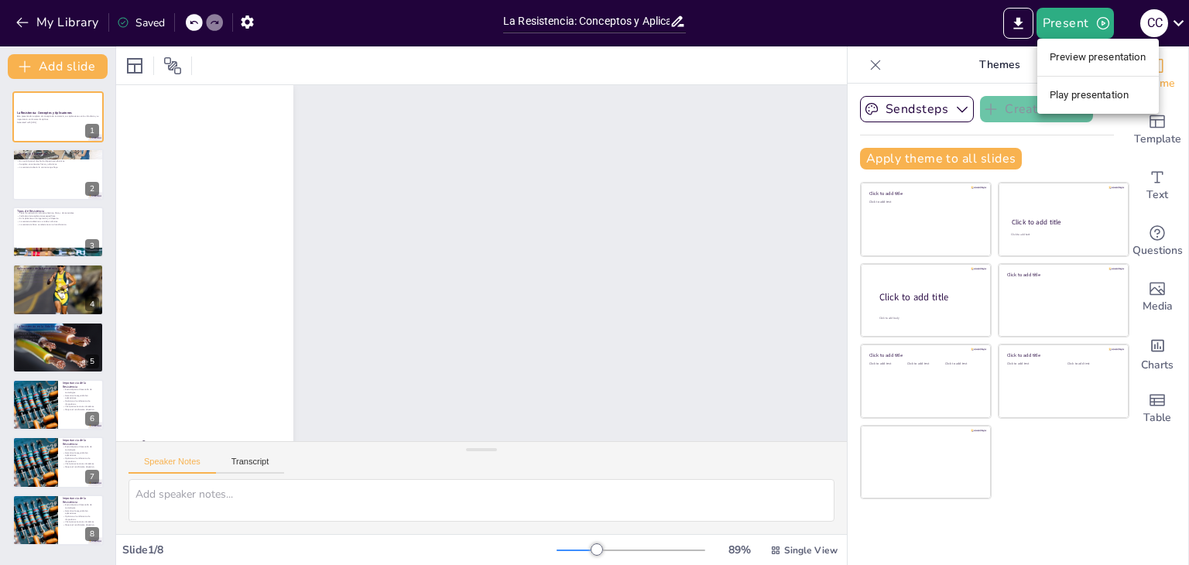
click at [1108, 57] on li "Preview presentation" at bounding box center [1097, 57] width 121 height 25
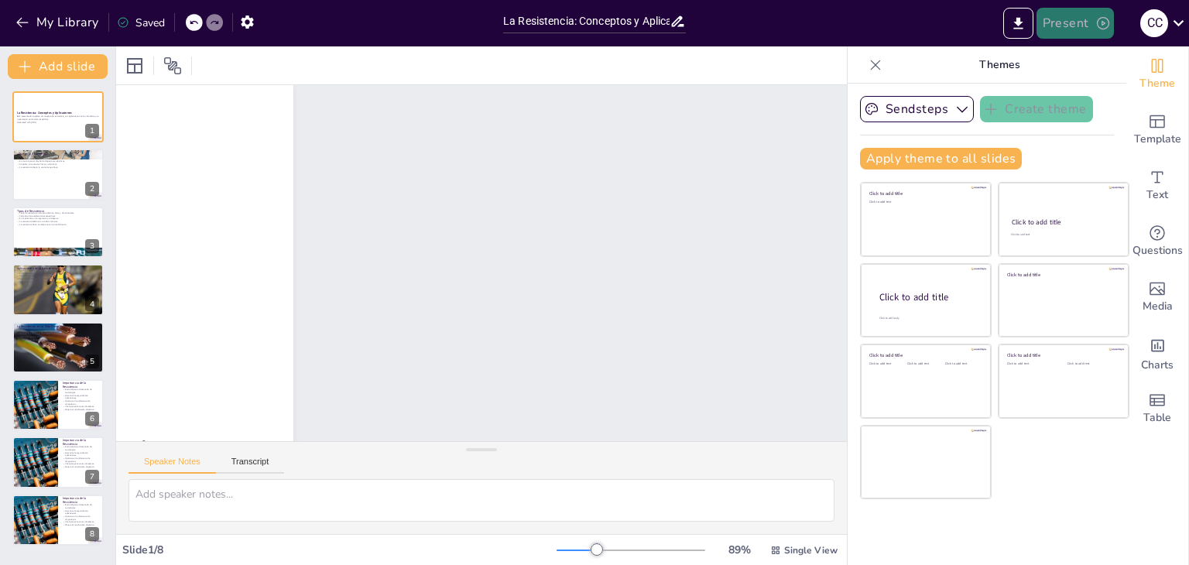
click at [1087, 19] on button "Present" at bounding box center [1074, 23] width 77 height 31
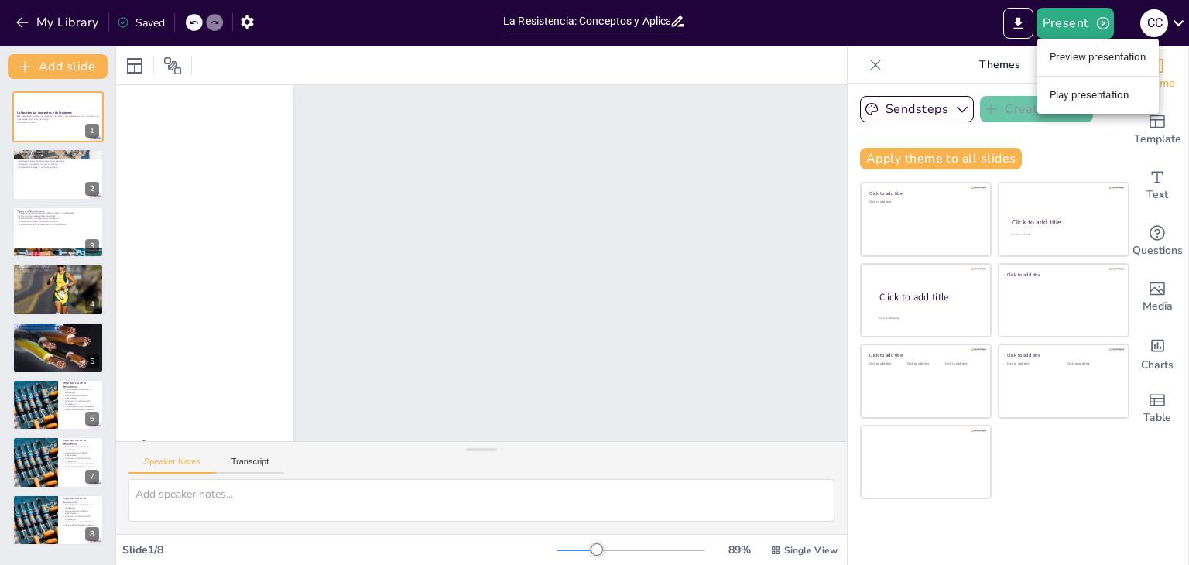
click at [1088, 97] on li "Play presentation" at bounding box center [1097, 95] width 121 height 25
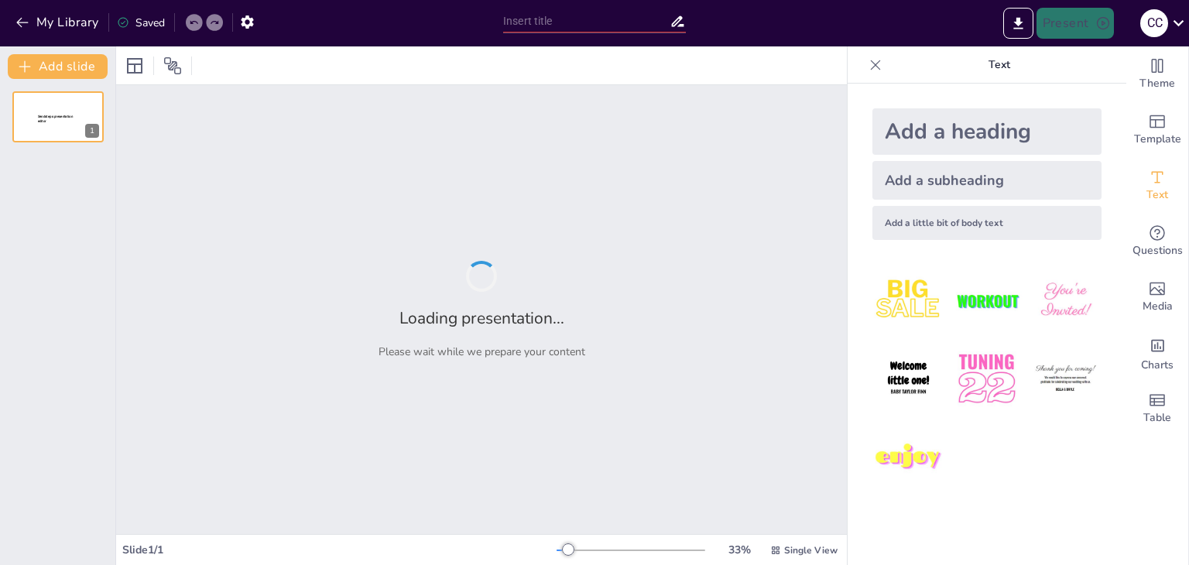
type input "La Resistencia: Conceptos y Aplicaciones"
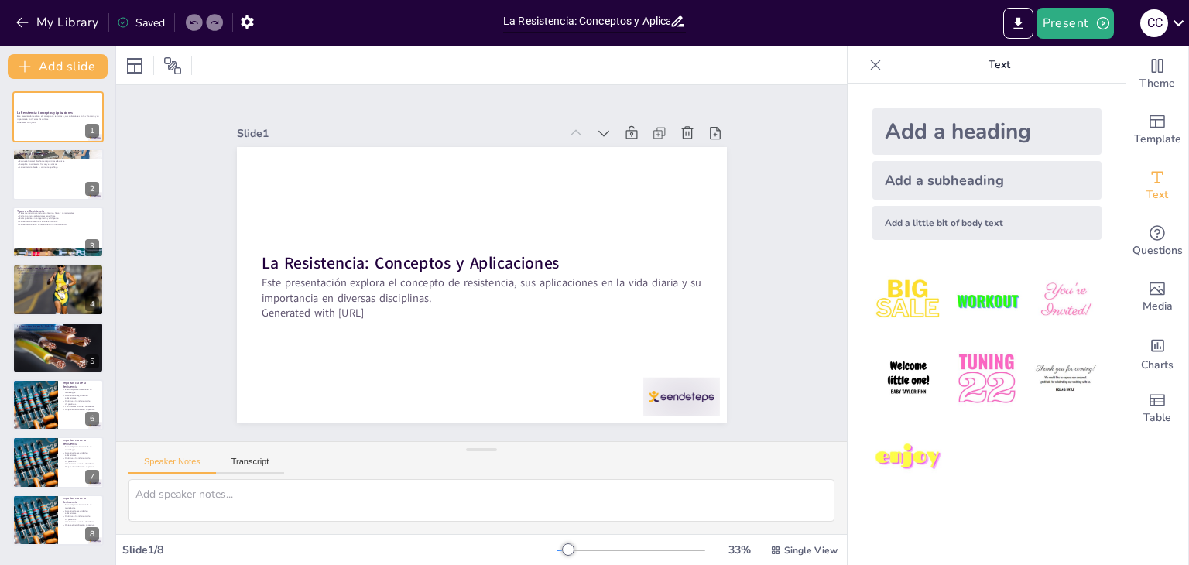
click at [868, 56] on div at bounding box center [875, 65] width 25 height 25
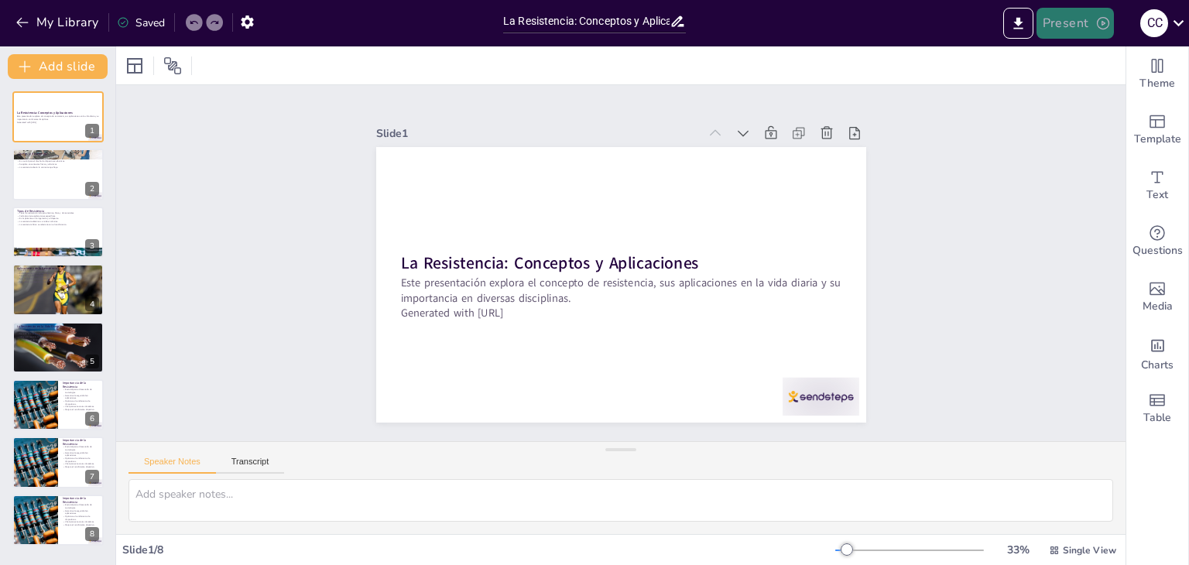
click at [1095, 28] on icon "button" at bounding box center [1102, 22] width 15 height 15
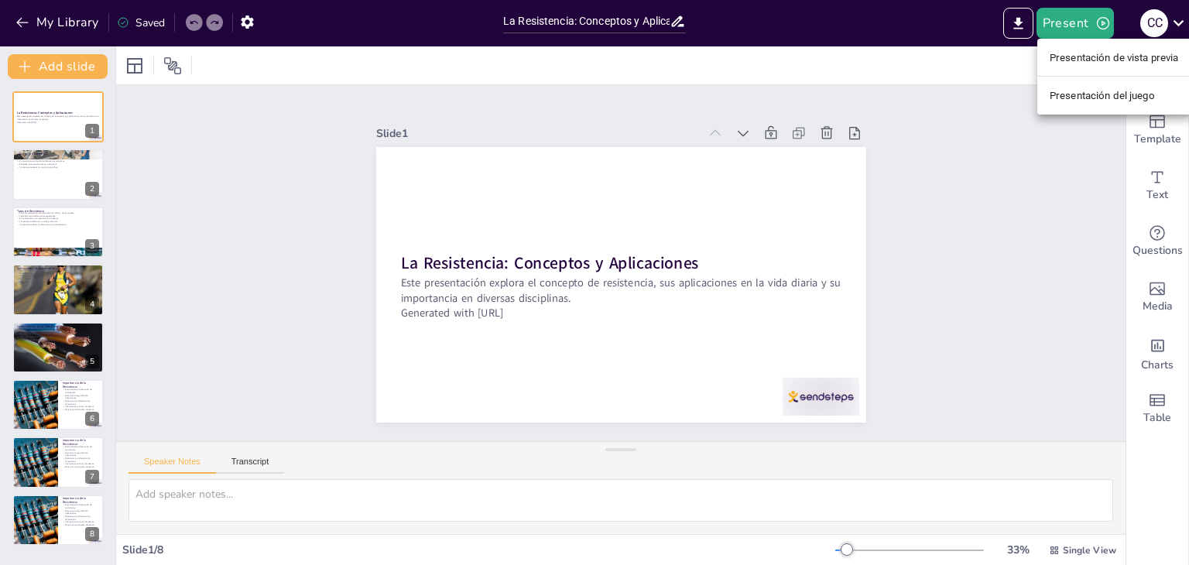
click at [1133, 58] on font "Presentación de vista previa" at bounding box center [1113, 58] width 129 height 12
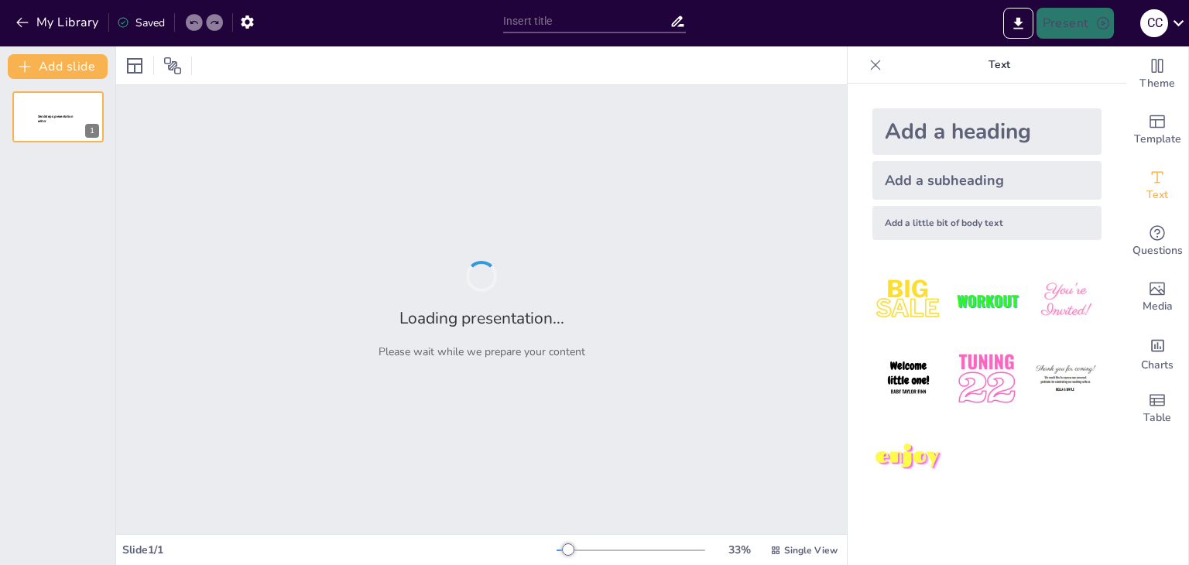
type input "La Resistencia: Conceptos y Aplicaciones"
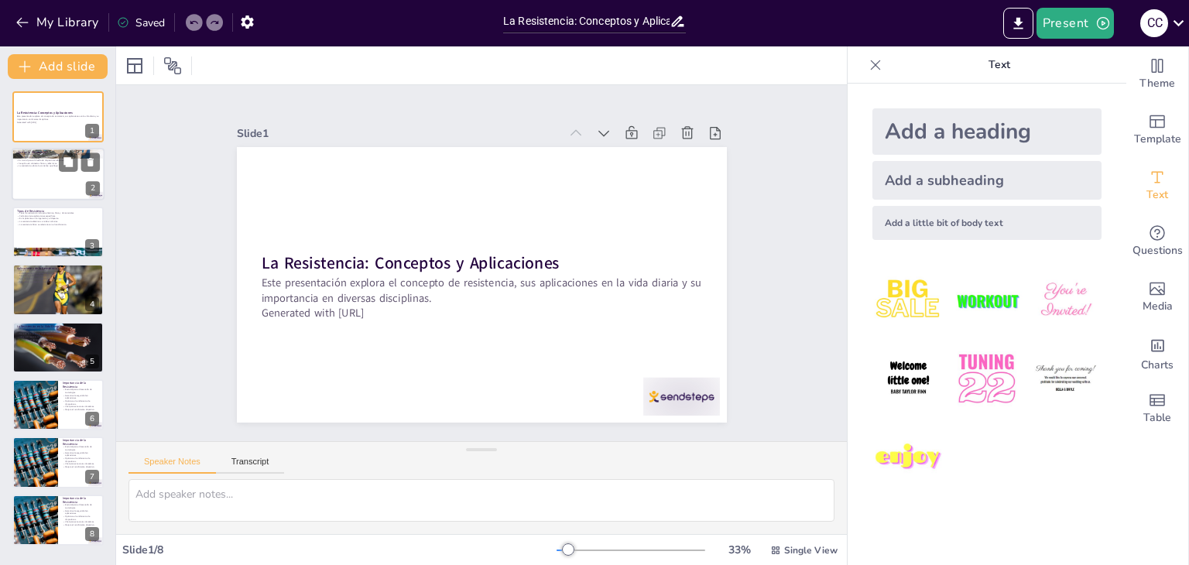
click at [47, 181] on div at bounding box center [58, 175] width 93 height 53
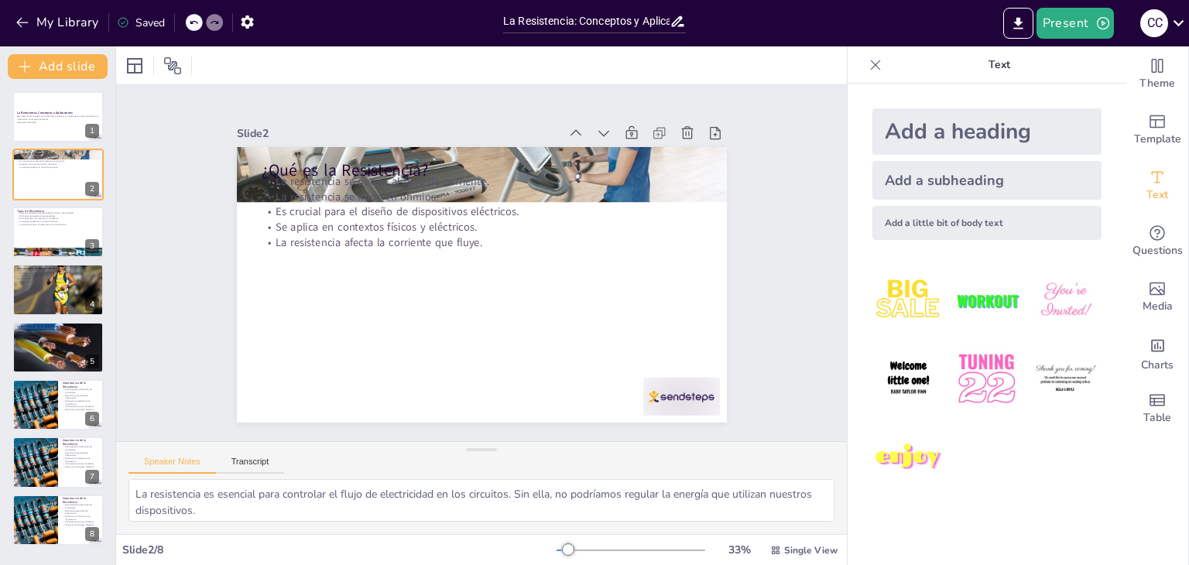
click at [656, 183] on div "Slide 1 La Resistencia: Conceptos y Aplicaciones Este presentación explora el c…" at bounding box center [481, 263] width 812 height 622
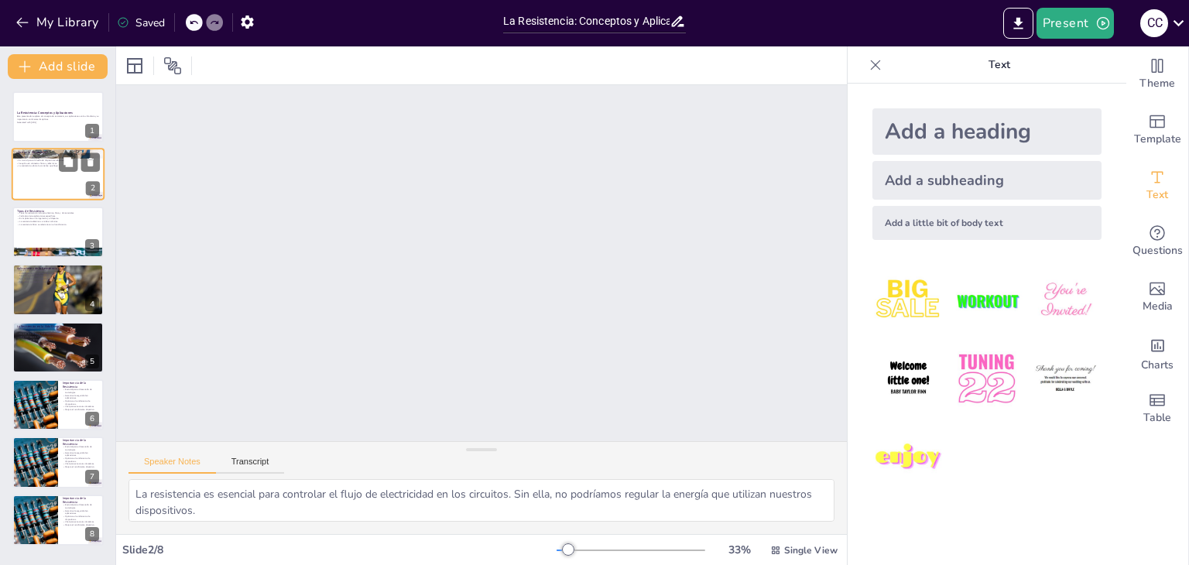
click at [645, 223] on div "Slide 1 La Resistencia: Conceptos y Aplicaciones Este presentación explora el c…" at bounding box center [481, 263] width 812 height 622
click at [62, 189] on div at bounding box center [58, 175] width 93 height 53
click at [647, 223] on div "Slide 1 La Resistencia: Conceptos y Aplicaciones Este presentación explora el c…" at bounding box center [482, 263] width 764 height 430
click at [625, 187] on div "Slide 1 La Resistencia: Conceptos y Aplicaciones Este presentación explora el c…" at bounding box center [481, 263] width 812 height 622
click at [622, 180] on div "Slide 1 La Resistencia: Conceptos y Aplicaciones Este presentación explora el c…" at bounding box center [481, 263] width 673 height 811
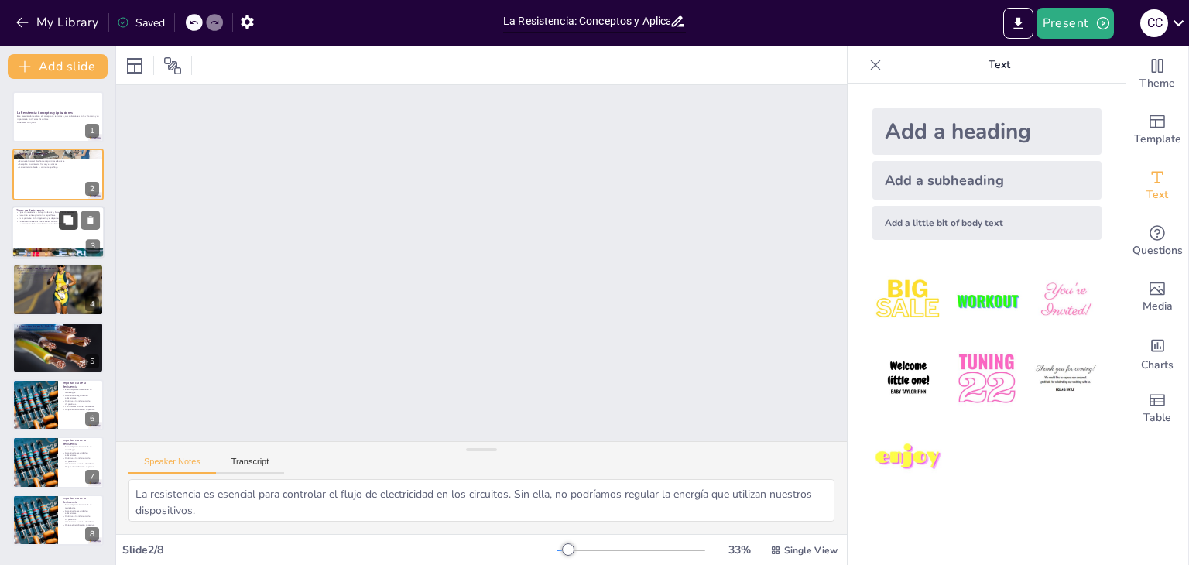
click at [59, 224] on button at bounding box center [68, 219] width 19 height 19
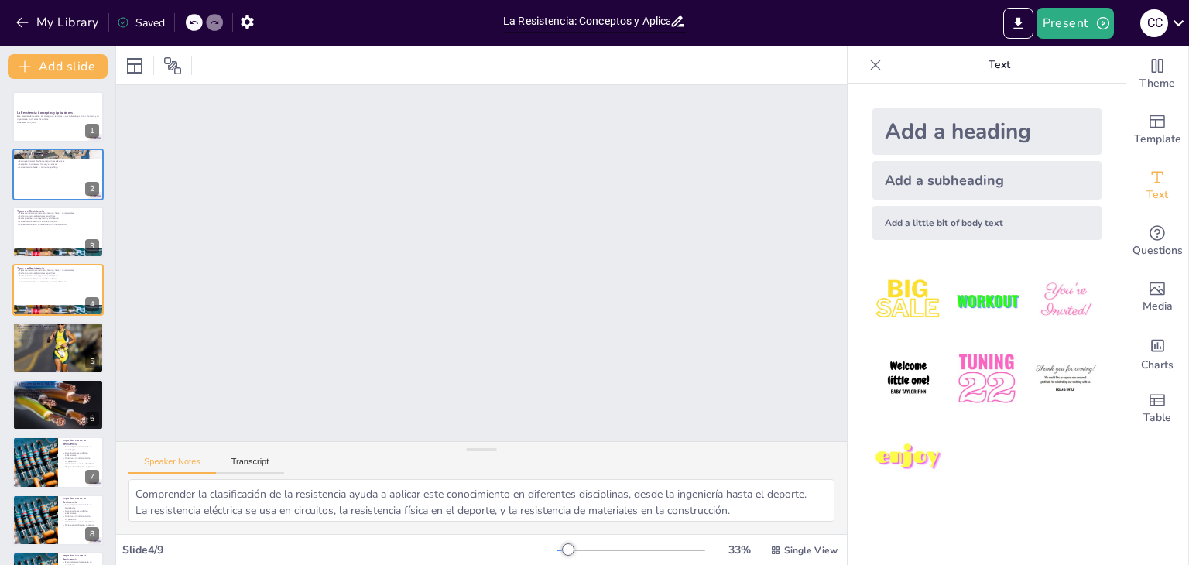
click at [625, 183] on div "Slide 1 La Resistencia: Conceptos y Aplicaciones Este presentación explora el c…" at bounding box center [481, 263] width 805 height 564
click at [619, 199] on div "Slide 1 La Resistencia: Conceptos y Aplicaciones Este presentación explora el c…" at bounding box center [481, 263] width 788 height 500
click at [616, 200] on div "Slide 1 La Resistencia: Conceptos y Aplicaciones Este presentación explora el c…" at bounding box center [481, 263] width 788 height 500
click at [619, 207] on div "Slide 1 La Resistencia: Conceptos y Aplicaciones Este presentación explora el c…" at bounding box center [481, 263] width 805 height 564
click at [623, 190] on div "Slide 1 La Resistencia: Conceptos y Aplicaciones Este presentación explora el c…" at bounding box center [482, 263] width 764 height 430
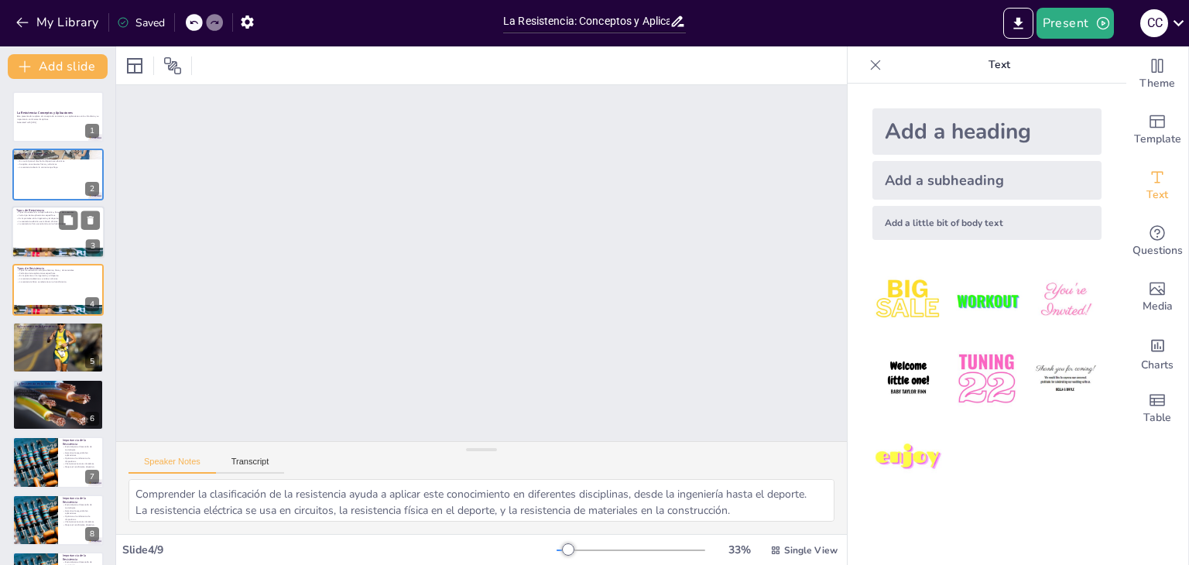
click at [610, 201] on div "Slide 1 La Resistencia: Conceptos y Aplicaciones Este presentación explora el c…" at bounding box center [481, 263] width 812 height 622
click at [60, 247] on div at bounding box center [58, 253] width 93 height 62
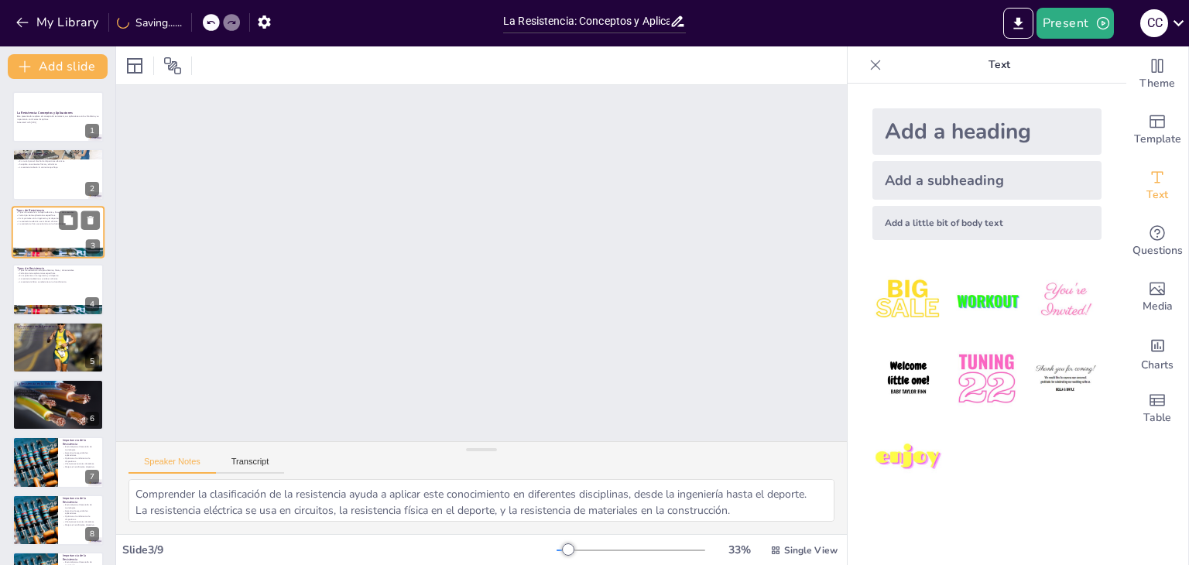
click at [35, 224] on p "La resistencia física se relaciona con el rendimiento." at bounding box center [58, 224] width 84 height 3
click at [634, 200] on div "Slide 1 La Resistencia: Conceptos y Aplicaciones Este presentación explora el c…" at bounding box center [481, 263] width 564 height 805
click at [623, 219] on div "Slide 1 La Resistencia: Conceptos y Aplicaciones Este presentación explora el c…" at bounding box center [481, 263] width 812 height 622
click at [609, 231] on div "Slide 1 La Resistencia: Conceptos y Aplicaciones Este presentación explora el c…" at bounding box center [481, 263] width 788 height 500
click at [63, 326] on button at bounding box center [68, 335] width 19 height 19
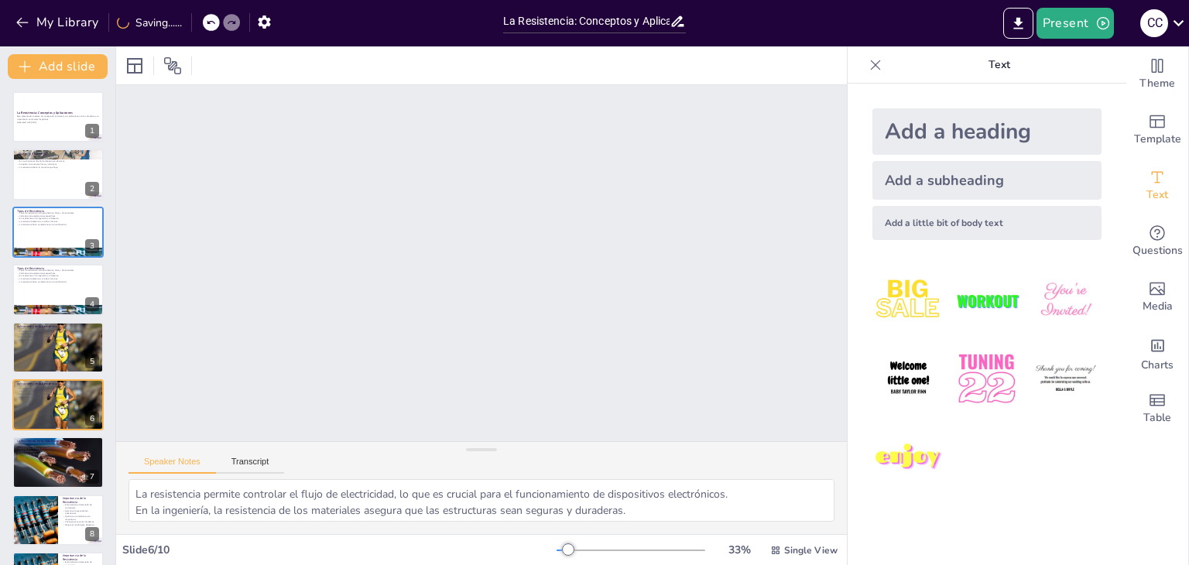
click at [625, 235] on div "Slide 1 La Resistencia: Conceptos y Aplicaciones Este presentación explora el c…" at bounding box center [481, 262] width 500 height 788
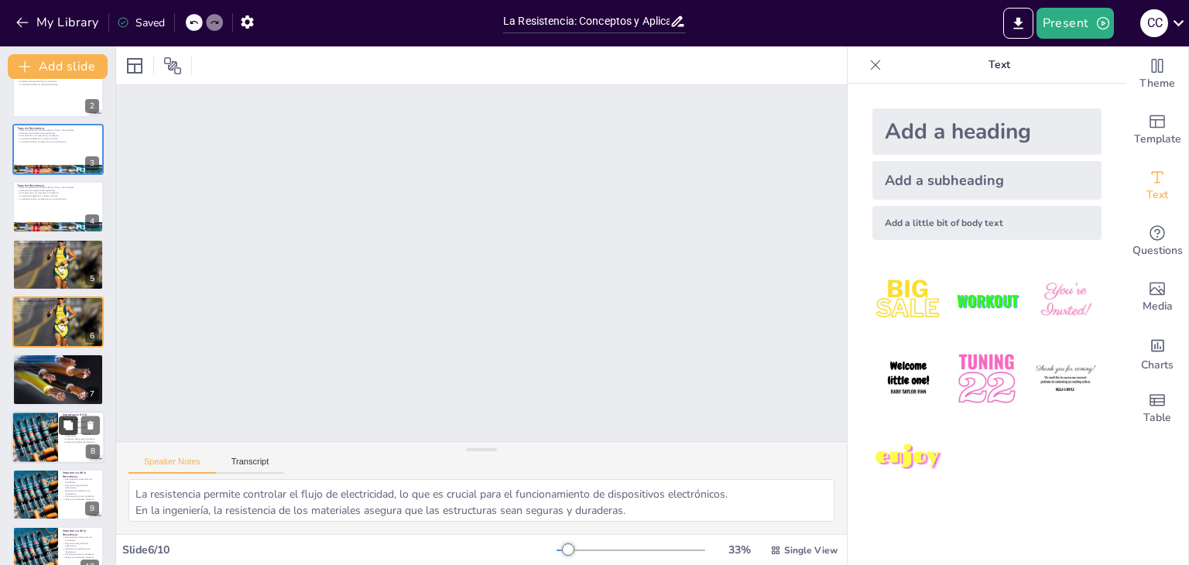
click at [61, 420] on button at bounding box center [68, 425] width 19 height 19
type textarea "La resistencia es un concepto clave que permite la innovación y el desarrollo d…"
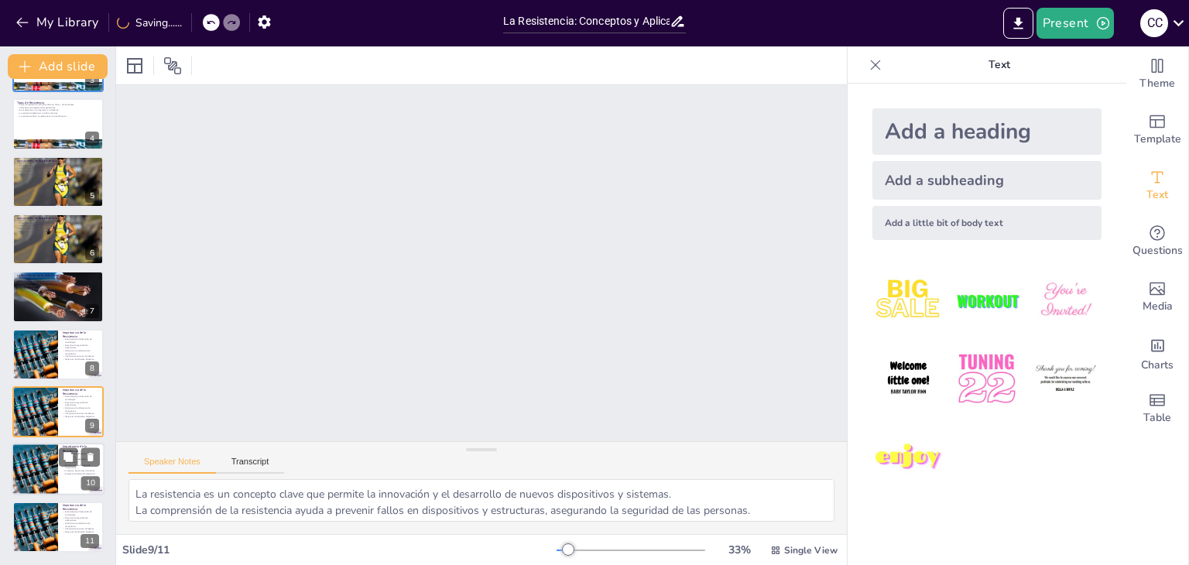
click at [51, 463] on div at bounding box center [35, 469] width 94 height 53
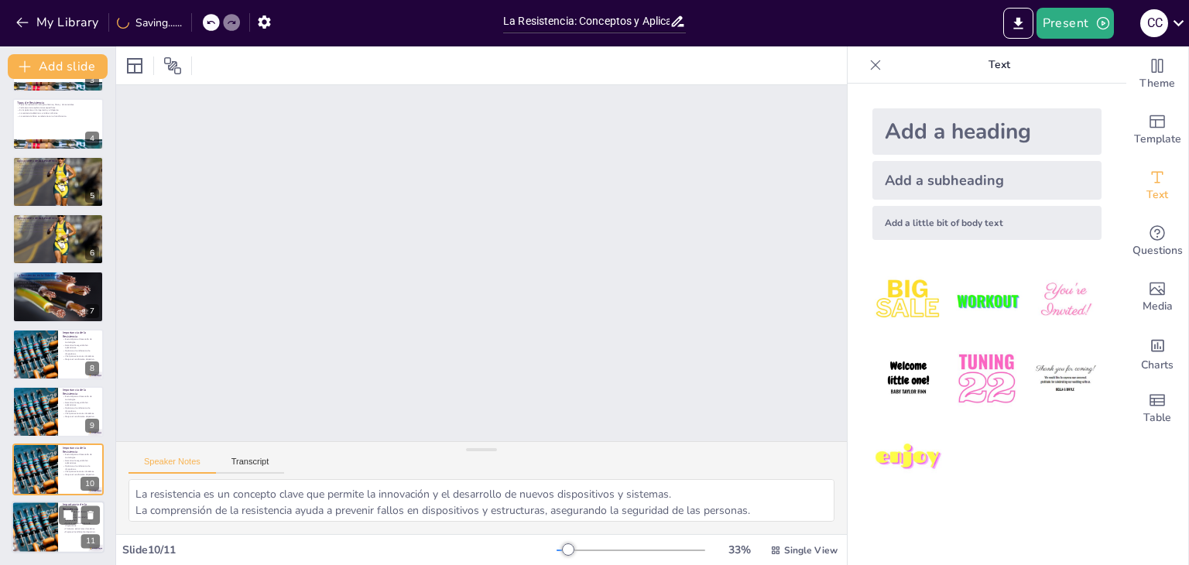
click at [29, 523] on div at bounding box center [35, 527] width 94 height 53
